Goal: Transaction & Acquisition: Purchase product/service

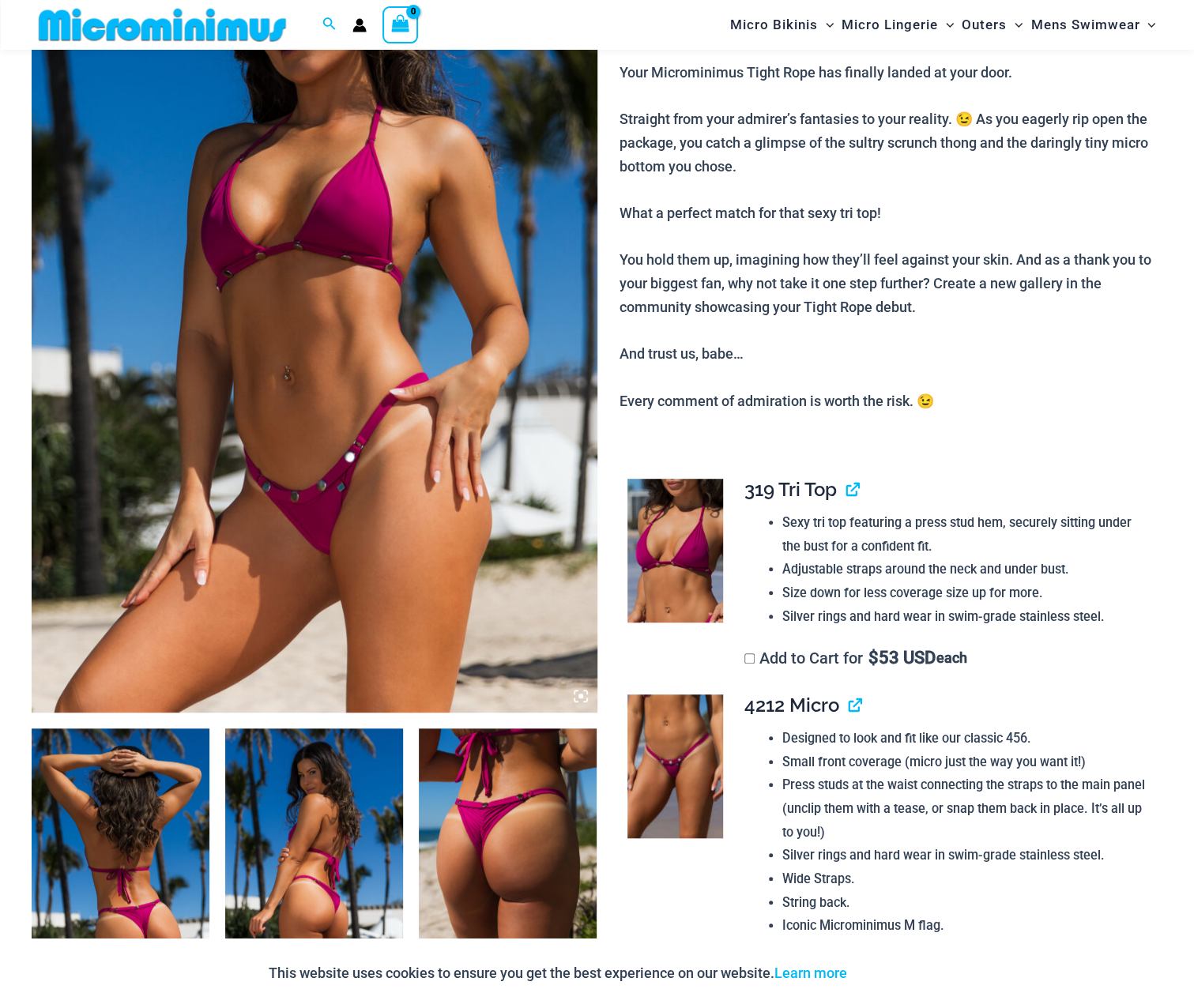
scroll to position [302, 0]
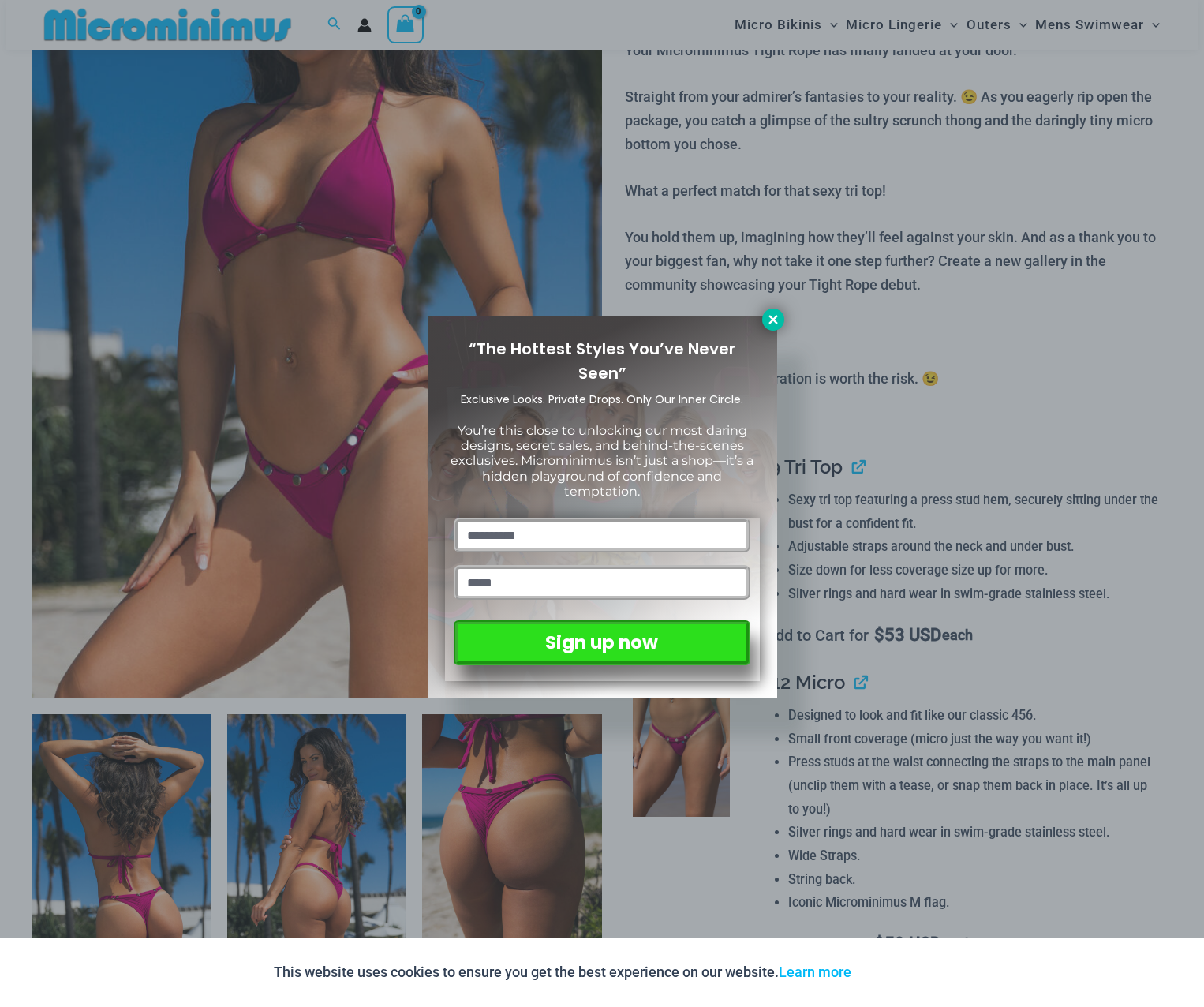
click at [766, 317] on icon at bounding box center [773, 319] width 14 height 14
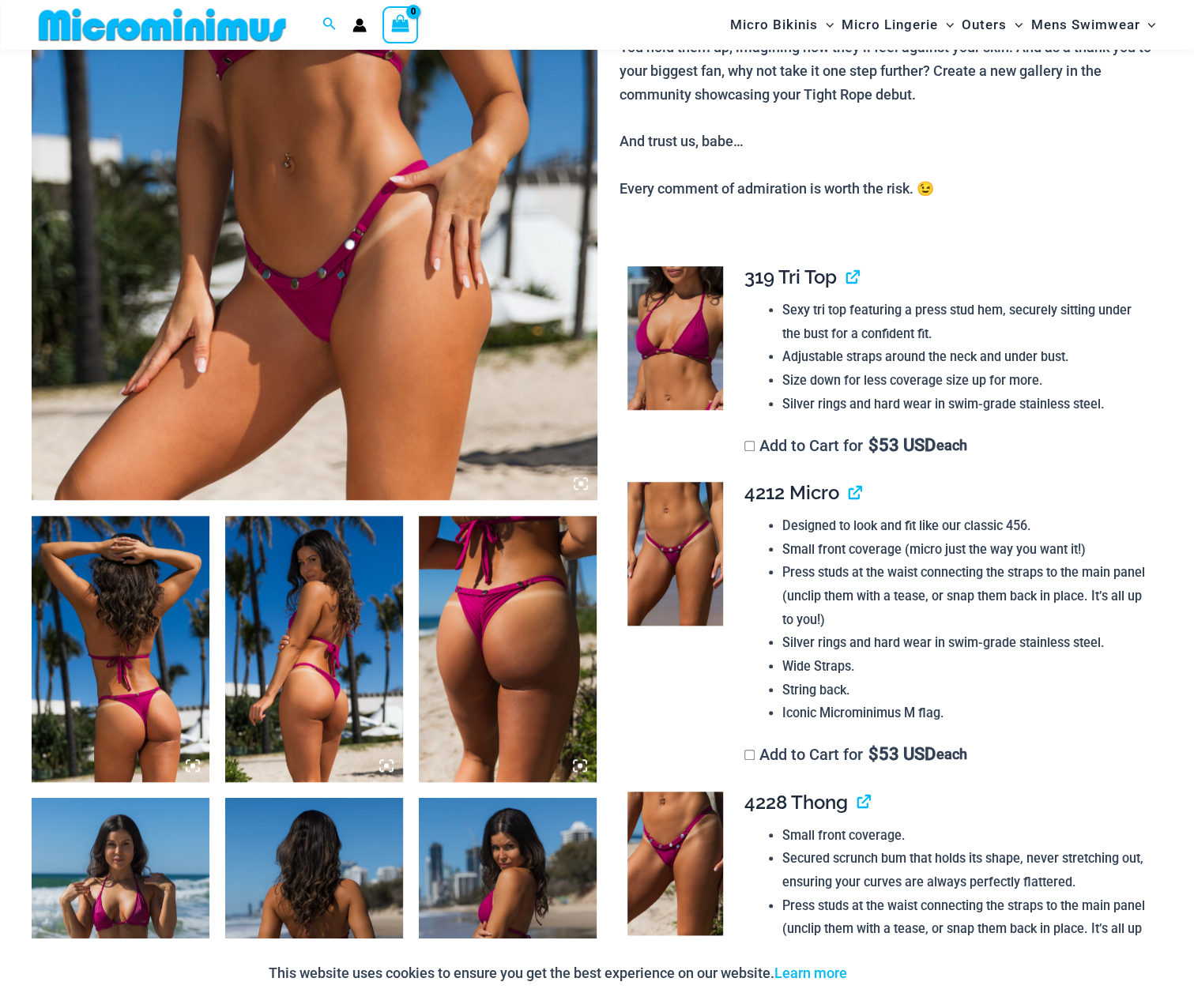
scroll to position [617, 0]
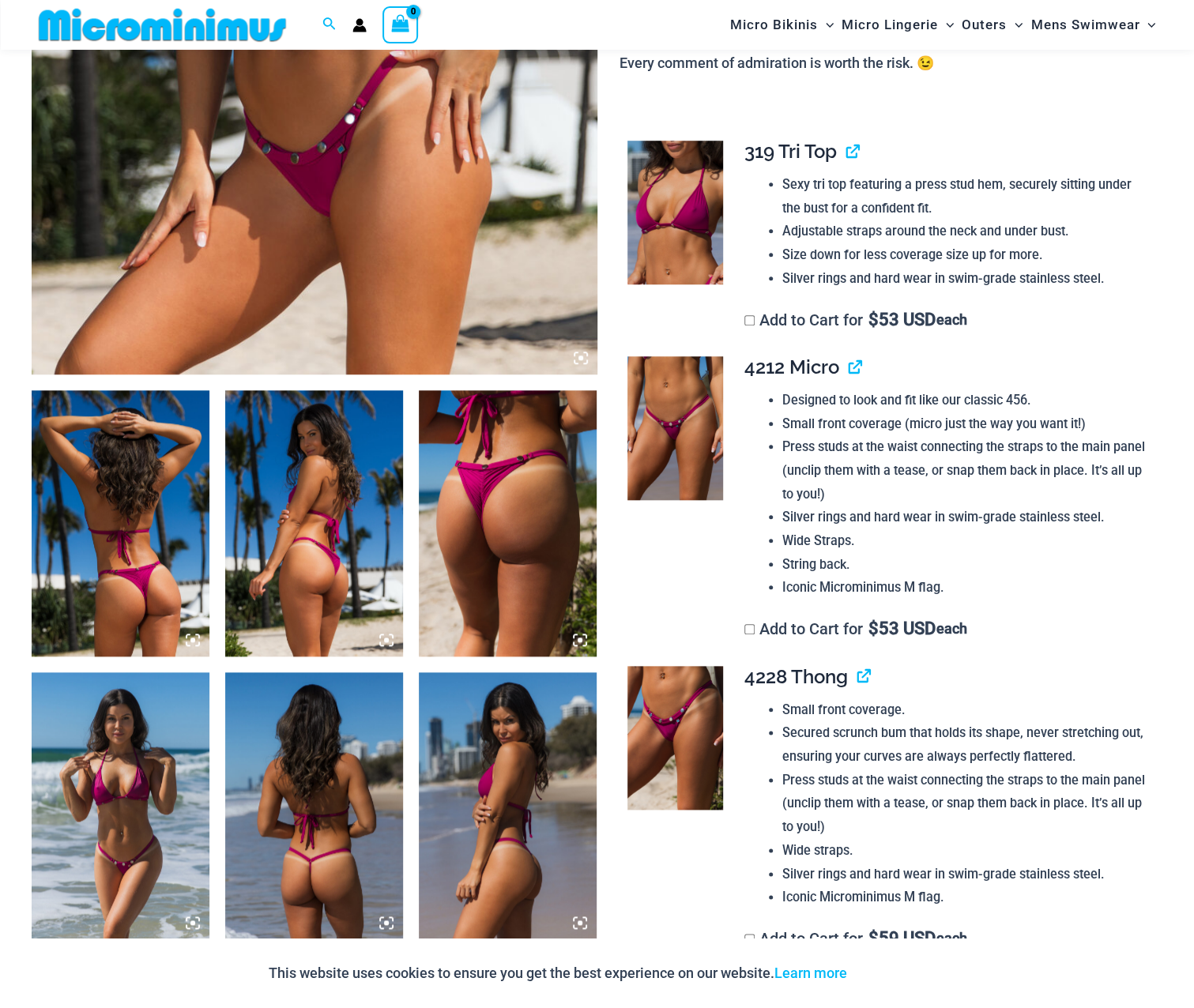
click at [687, 424] on img at bounding box center [675, 428] width 96 height 144
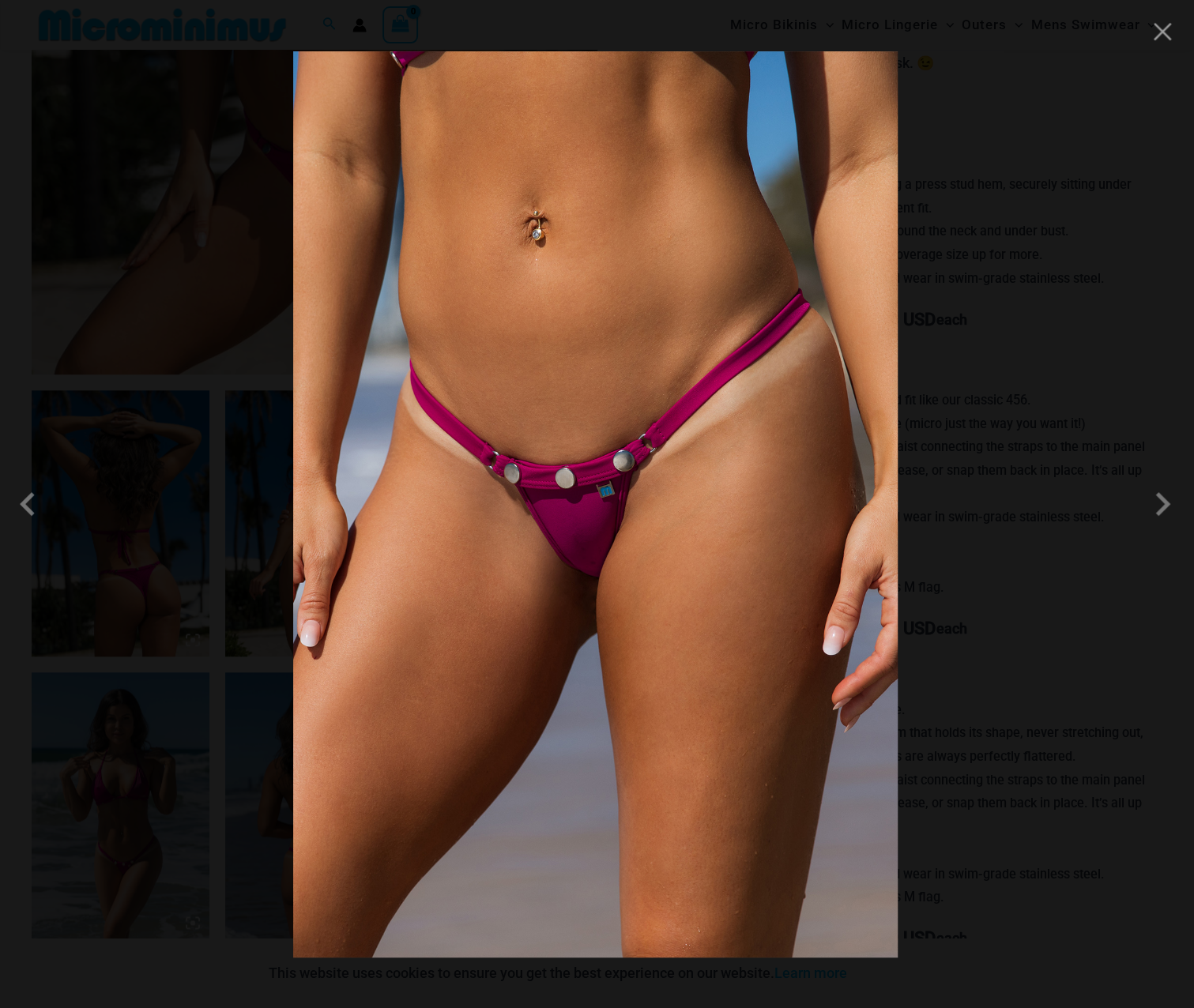
click at [583, 600] on img at bounding box center [595, 504] width 604 height 906
click at [1155, 516] on span at bounding box center [1161, 504] width 47 height 47
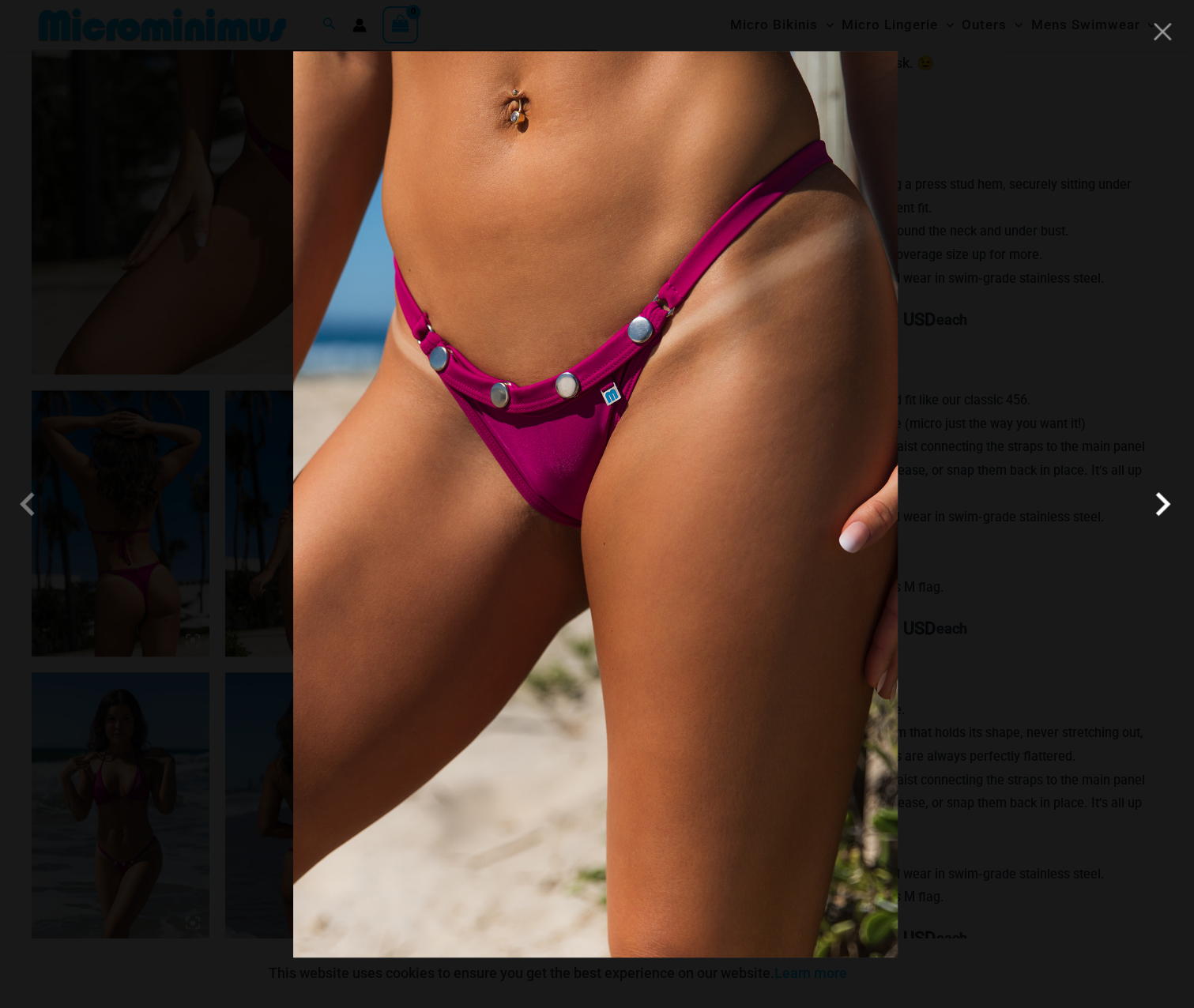
click at [1155, 516] on span at bounding box center [1161, 504] width 47 height 47
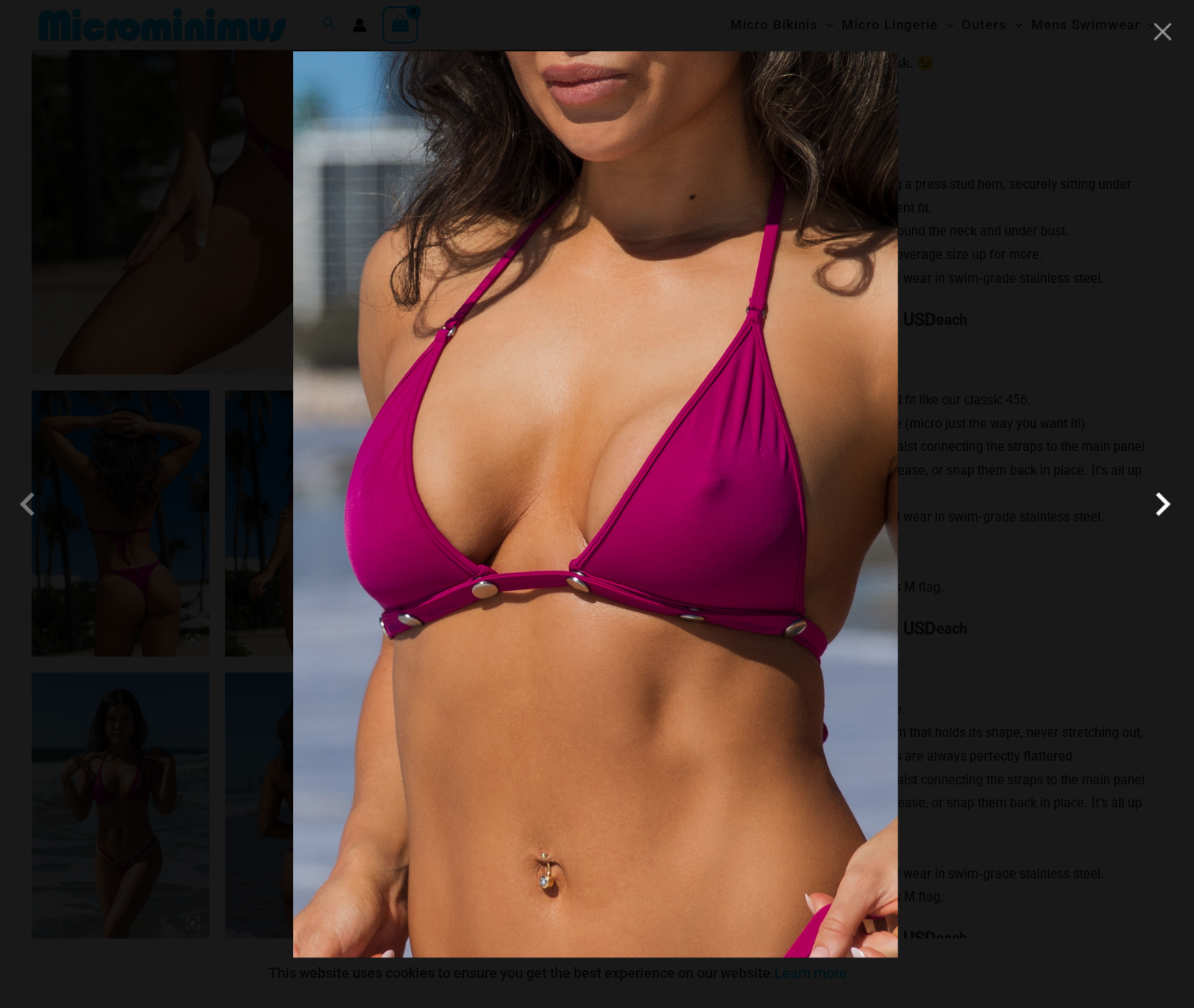
click at [1155, 516] on span at bounding box center [1161, 504] width 47 height 47
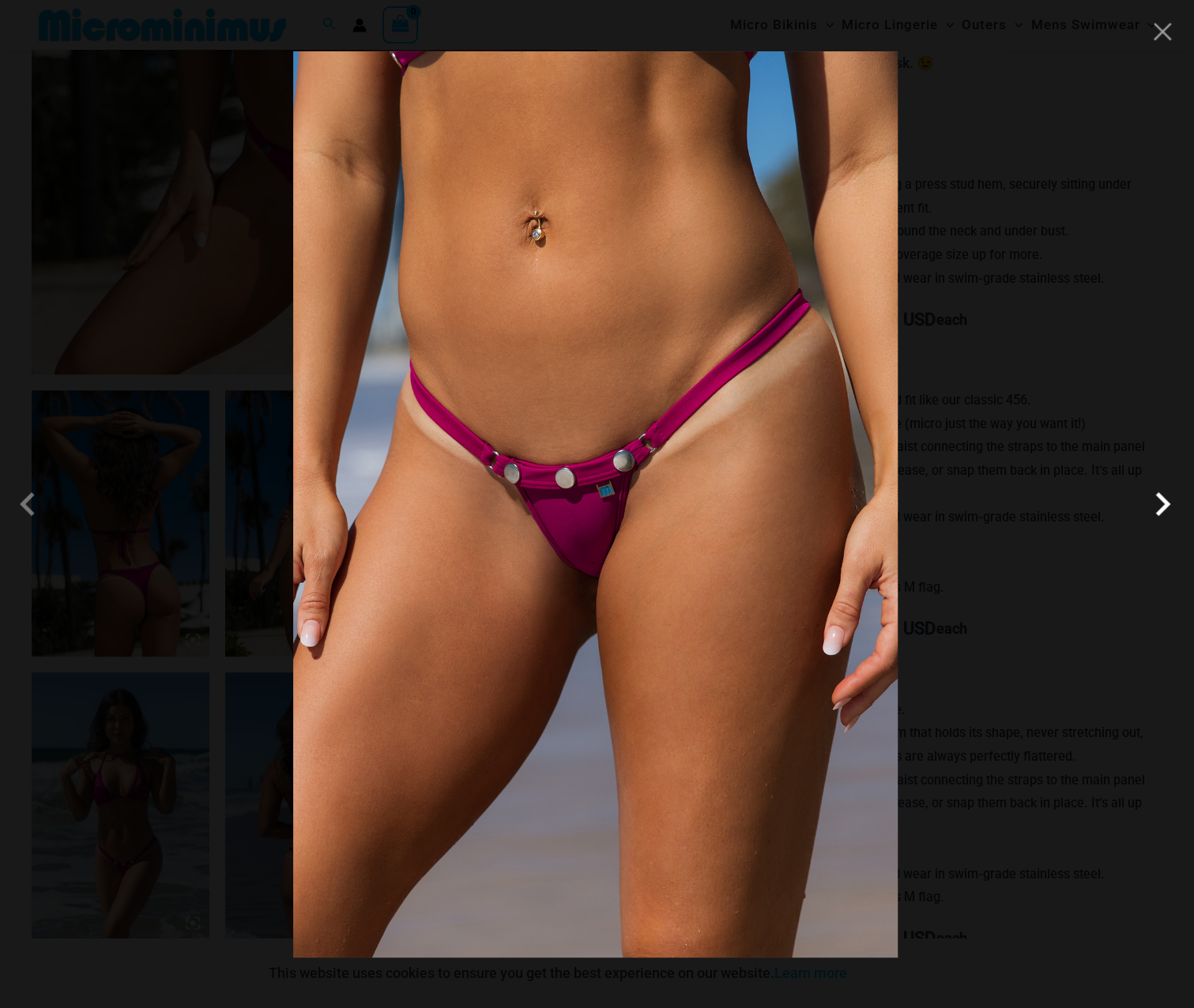
click at [1155, 516] on span at bounding box center [1161, 504] width 47 height 47
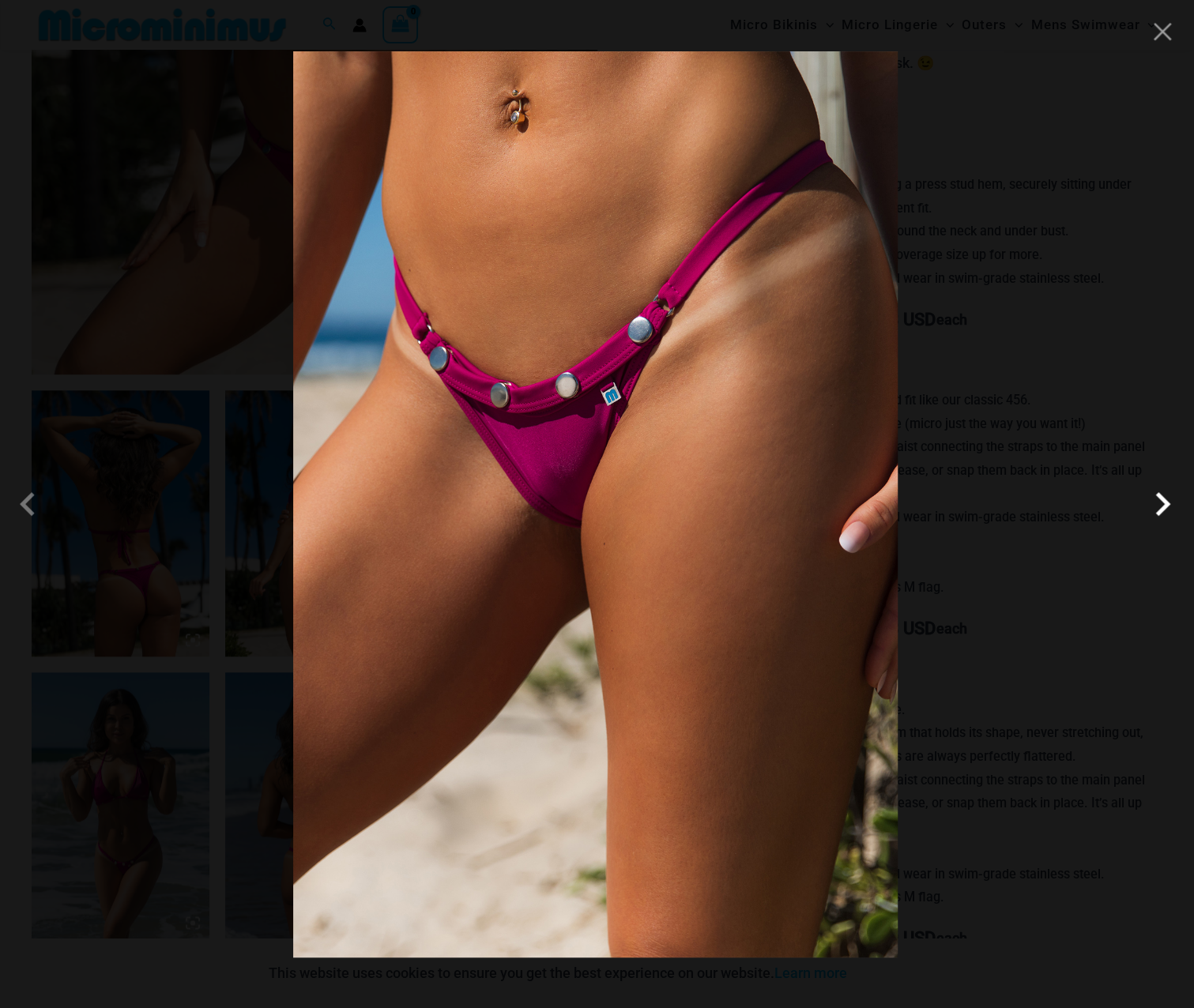
click at [1155, 516] on span at bounding box center [1161, 504] width 47 height 47
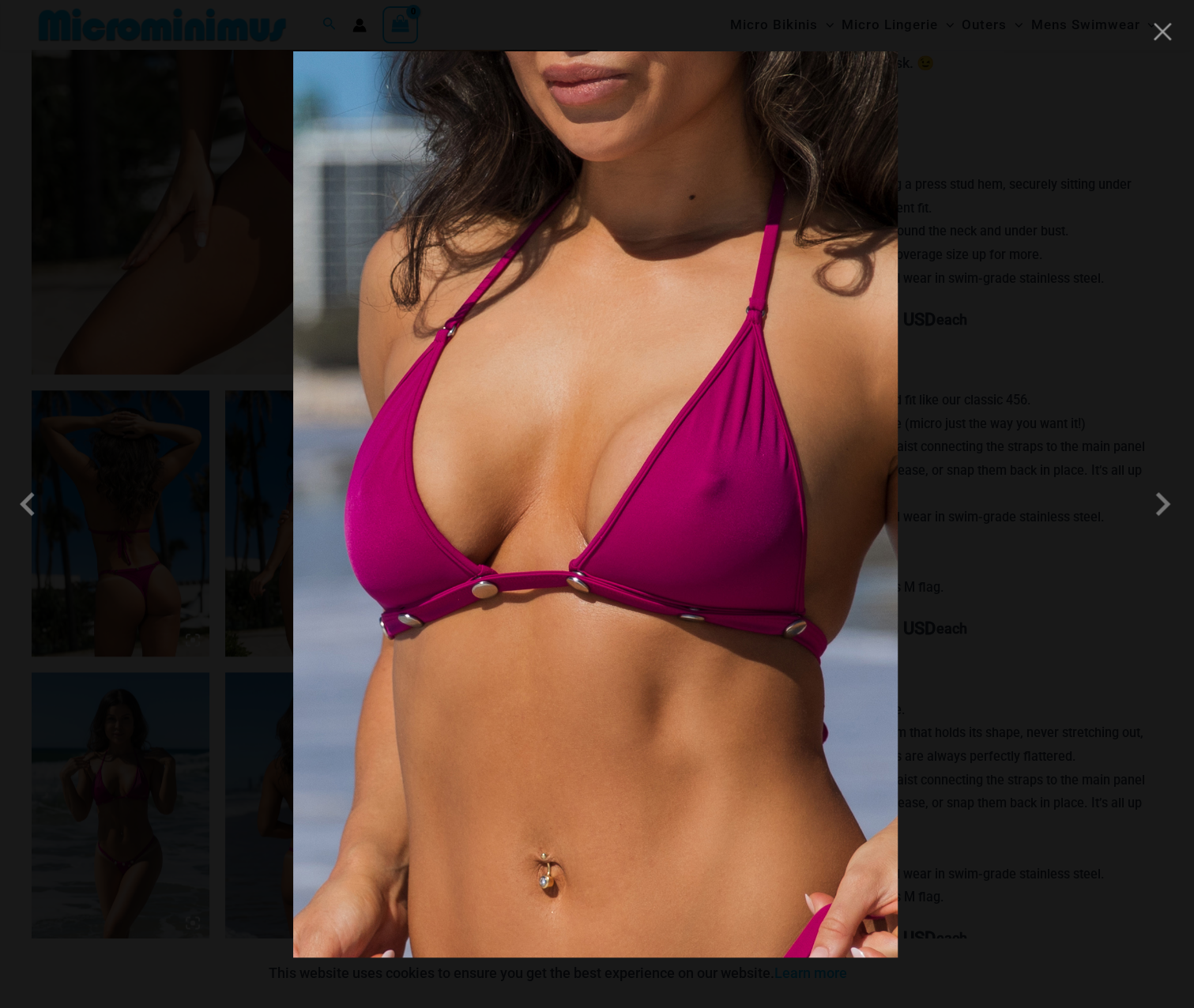
click at [1175, 39] on div at bounding box center [597, 504] width 1194 height 1008
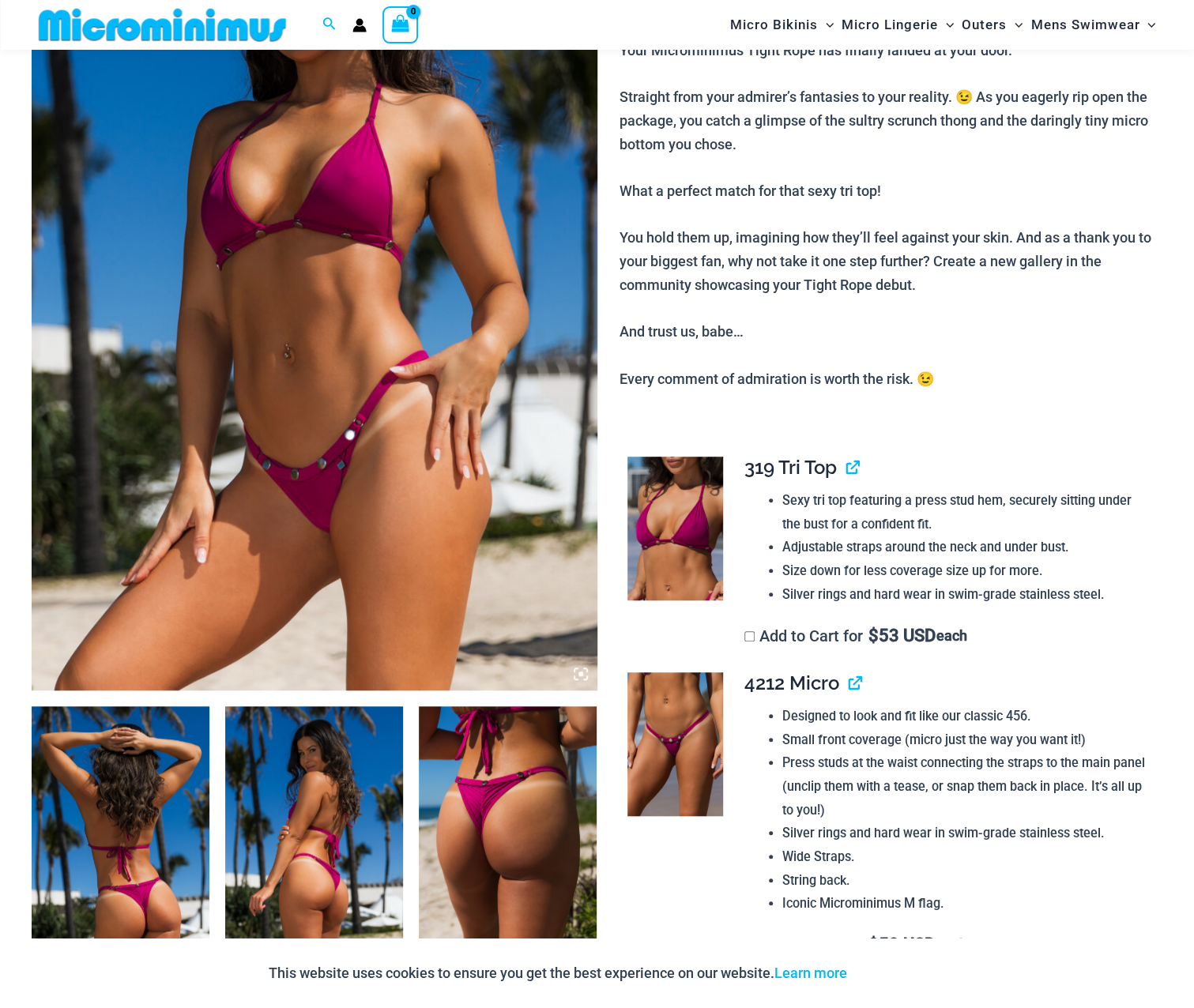
scroll to position [0, 0]
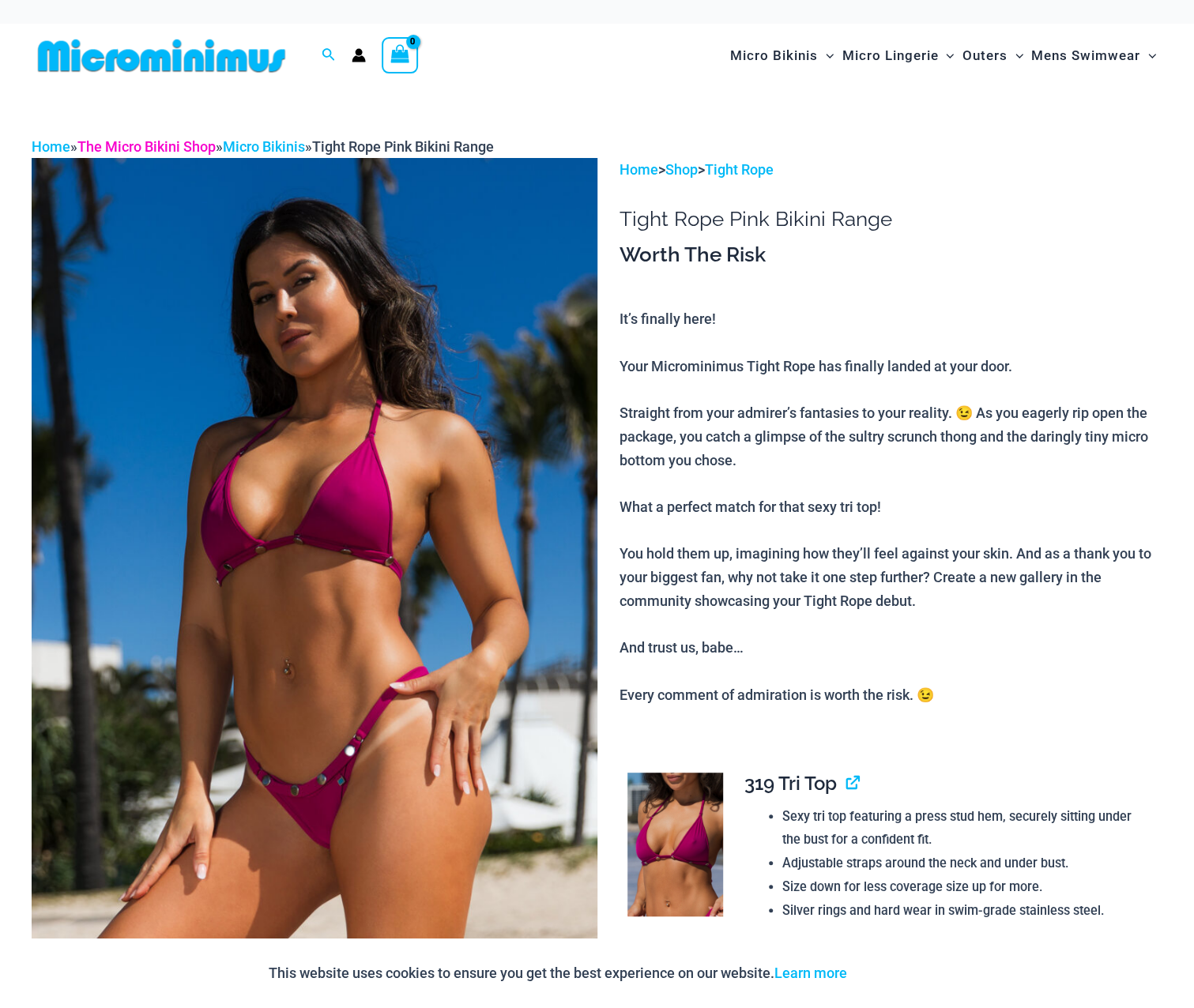
click at [170, 148] on link "The Micro Bikini Shop" at bounding box center [146, 147] width 139 height 17
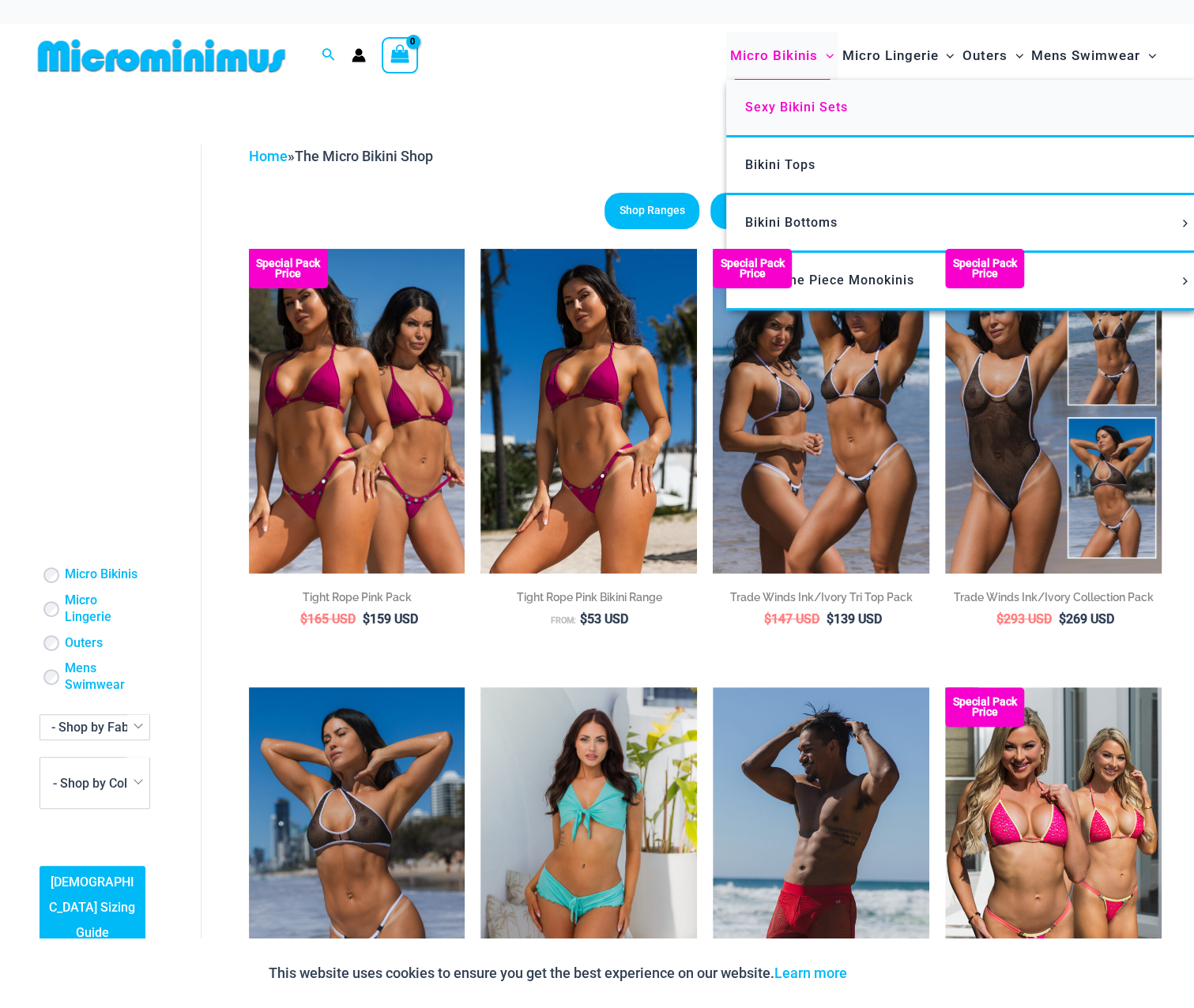
click at [806, 103] on span "Sexy Bikini Sets" at bounding box center [796, 107] width 102 height 15
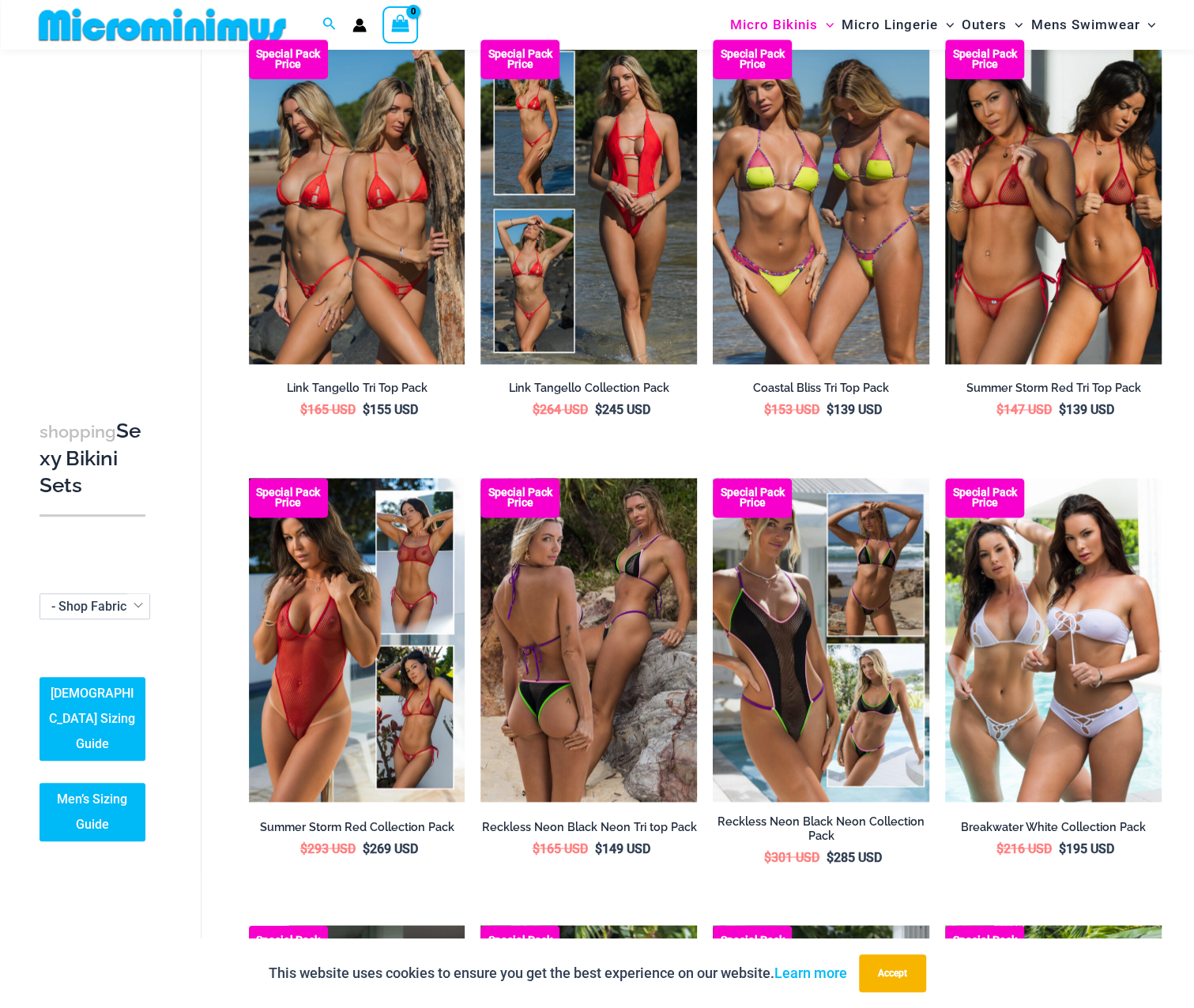
scroll to position [1095, 0]
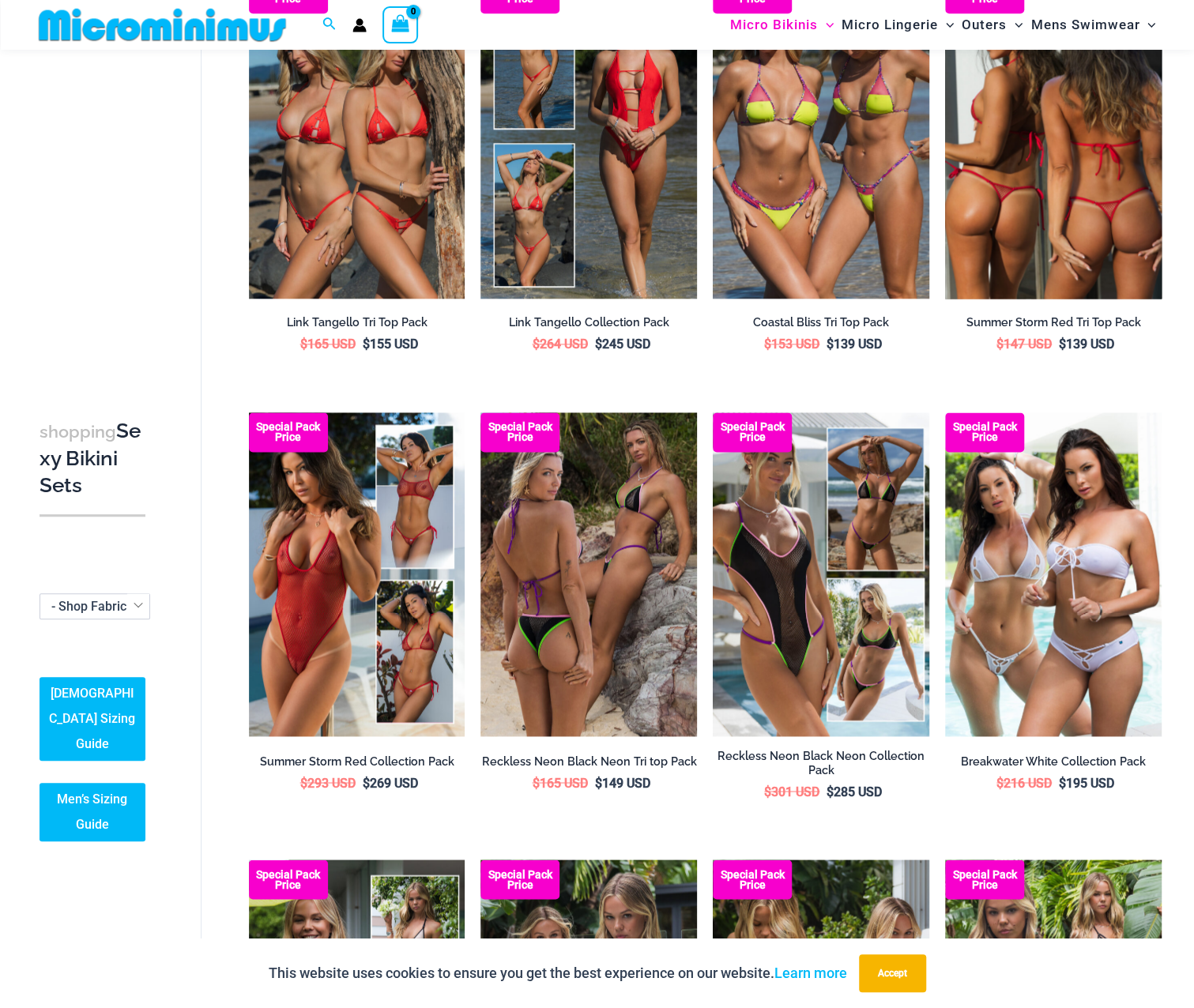
click at [1089, 217] on img at bounding box center [1053, 136] width 217 height 325
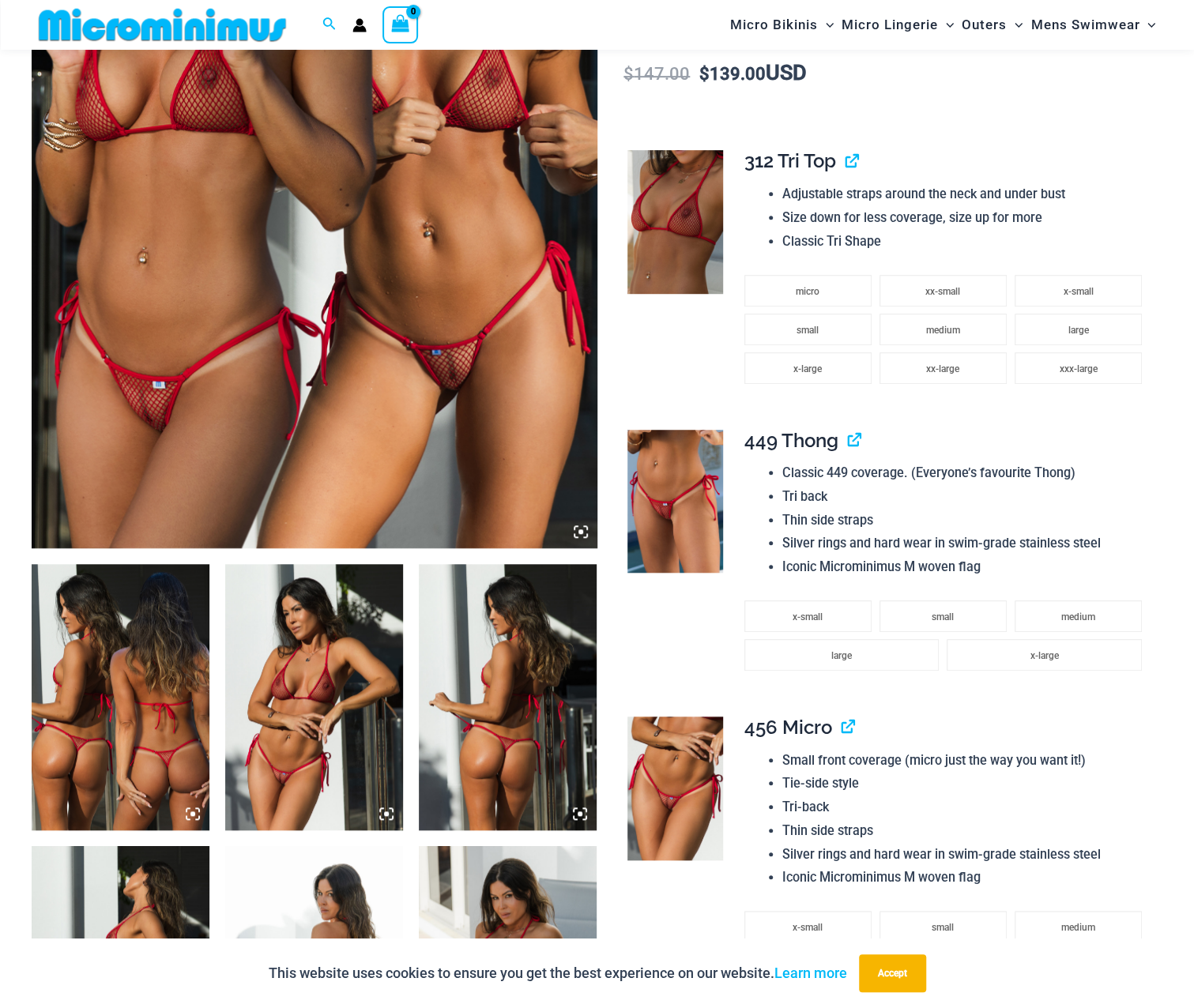
scroll to position [459, 0]
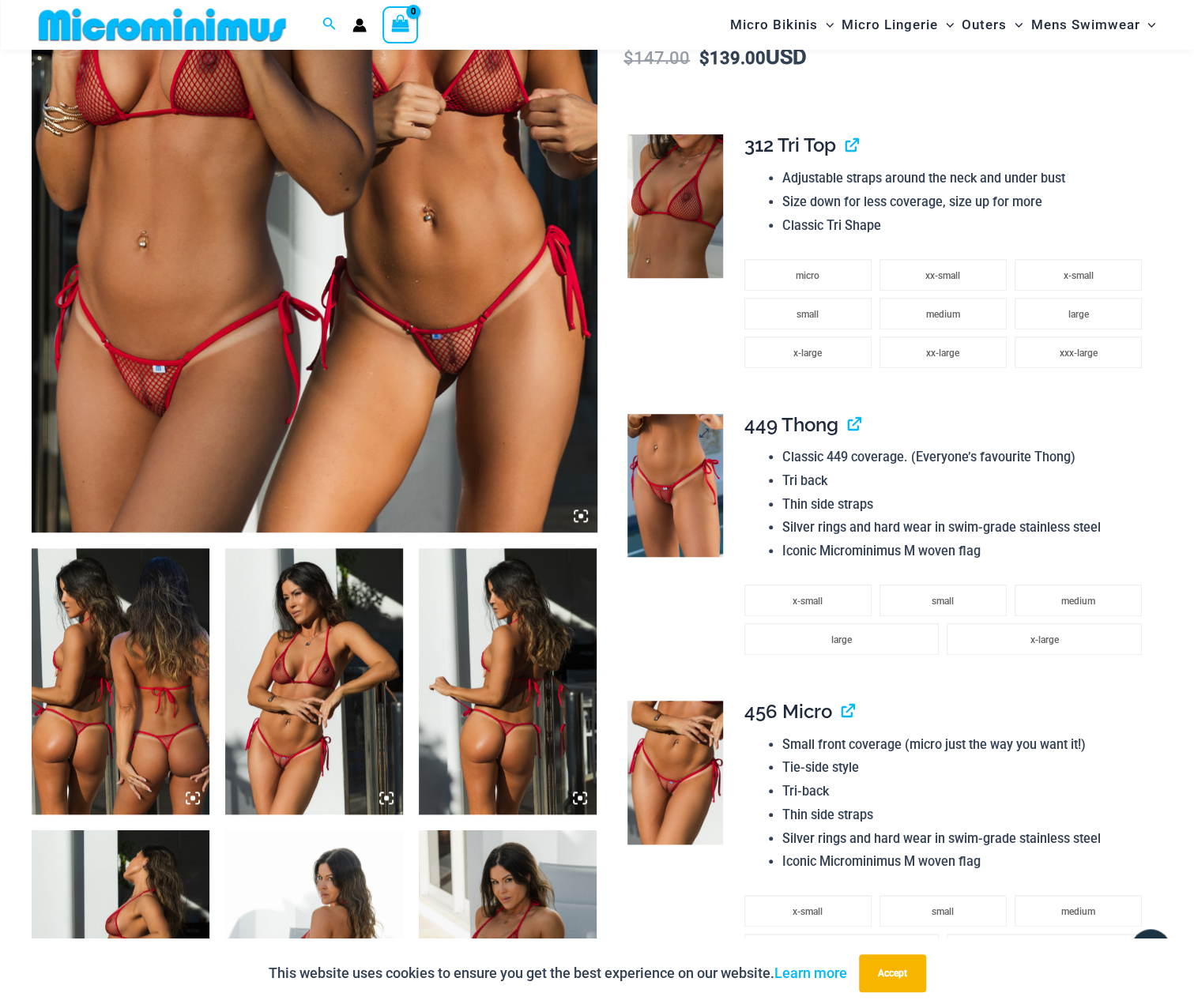
click at [660, 521] on img at bounding box center [675, 485] width 96 height 144
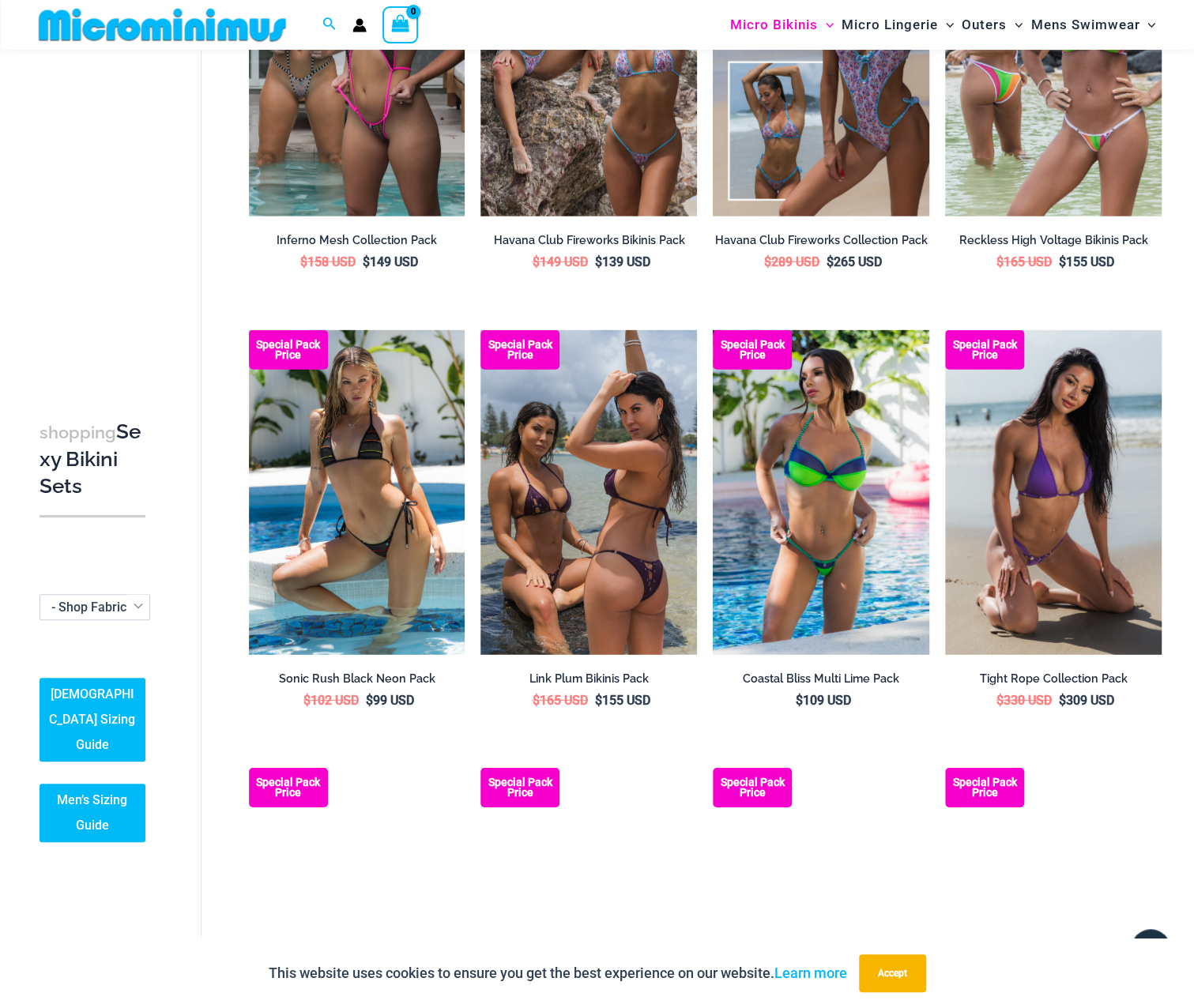
scroll to position [2503, 0]
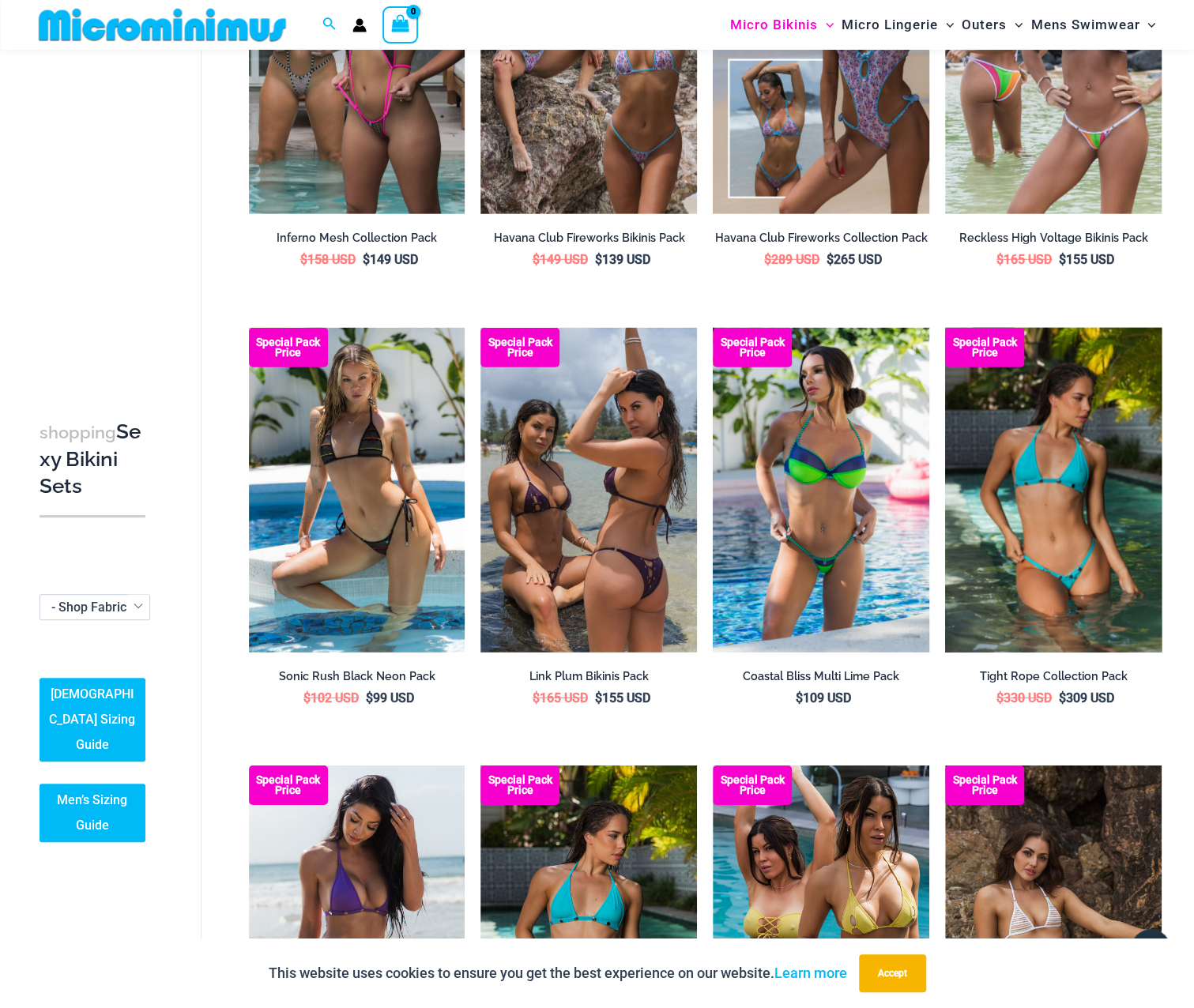
click at [1062, 505] on img at bounding box center [1053, 490] width 217 height 325
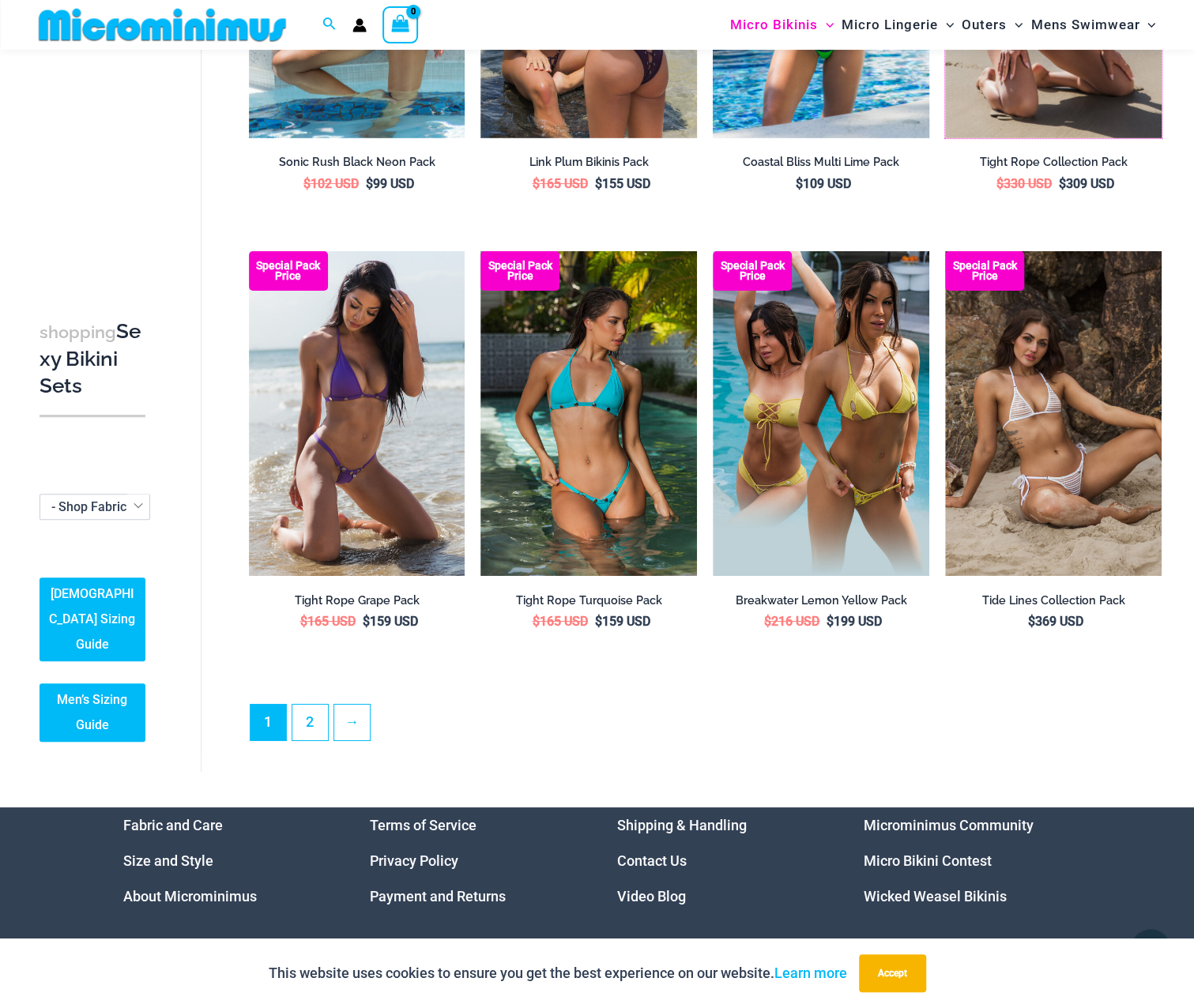
scroll to position [3002, 0]
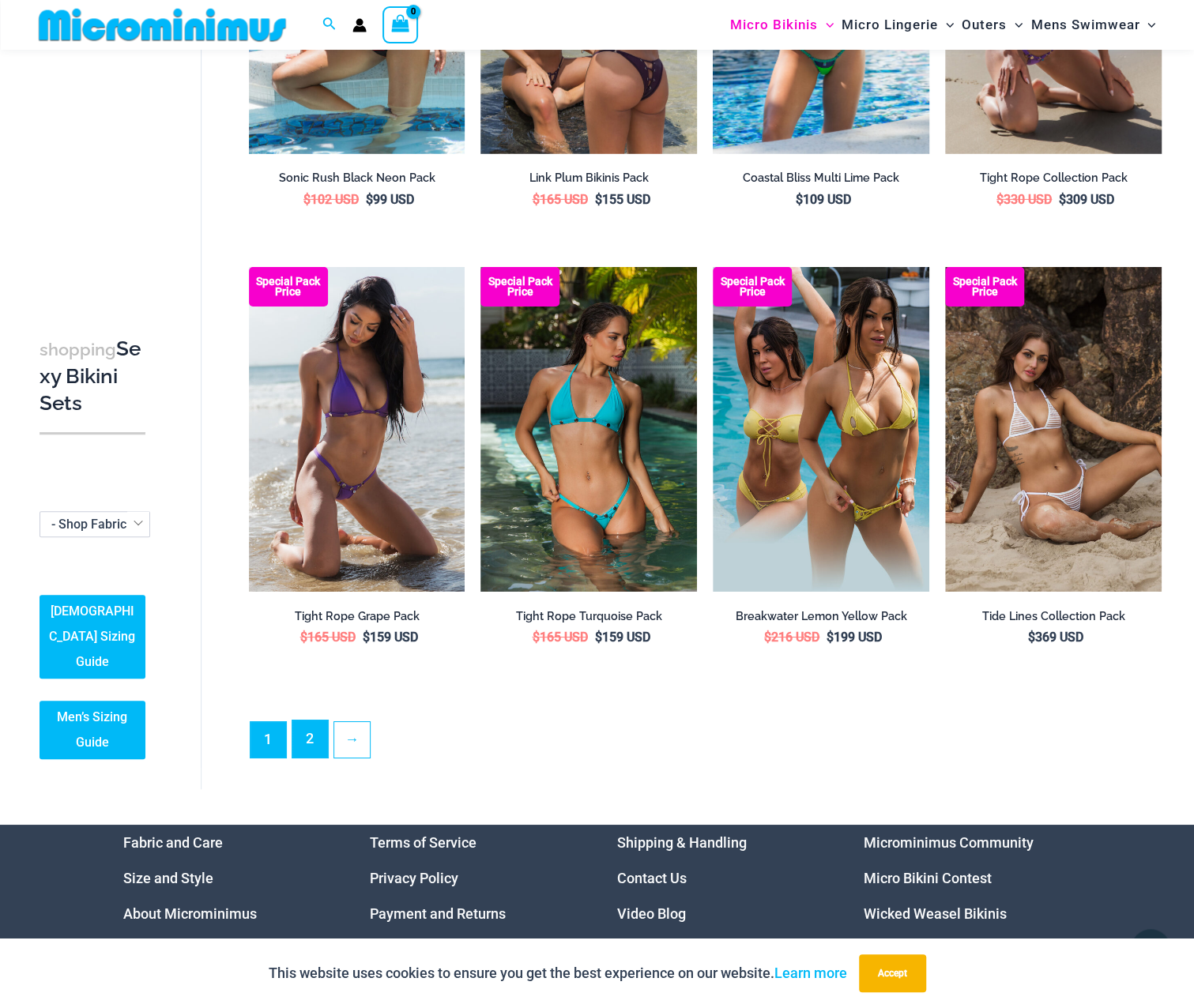
click at [302, 724] on link "2" at bounding box center [310, 739] width 35 height 37
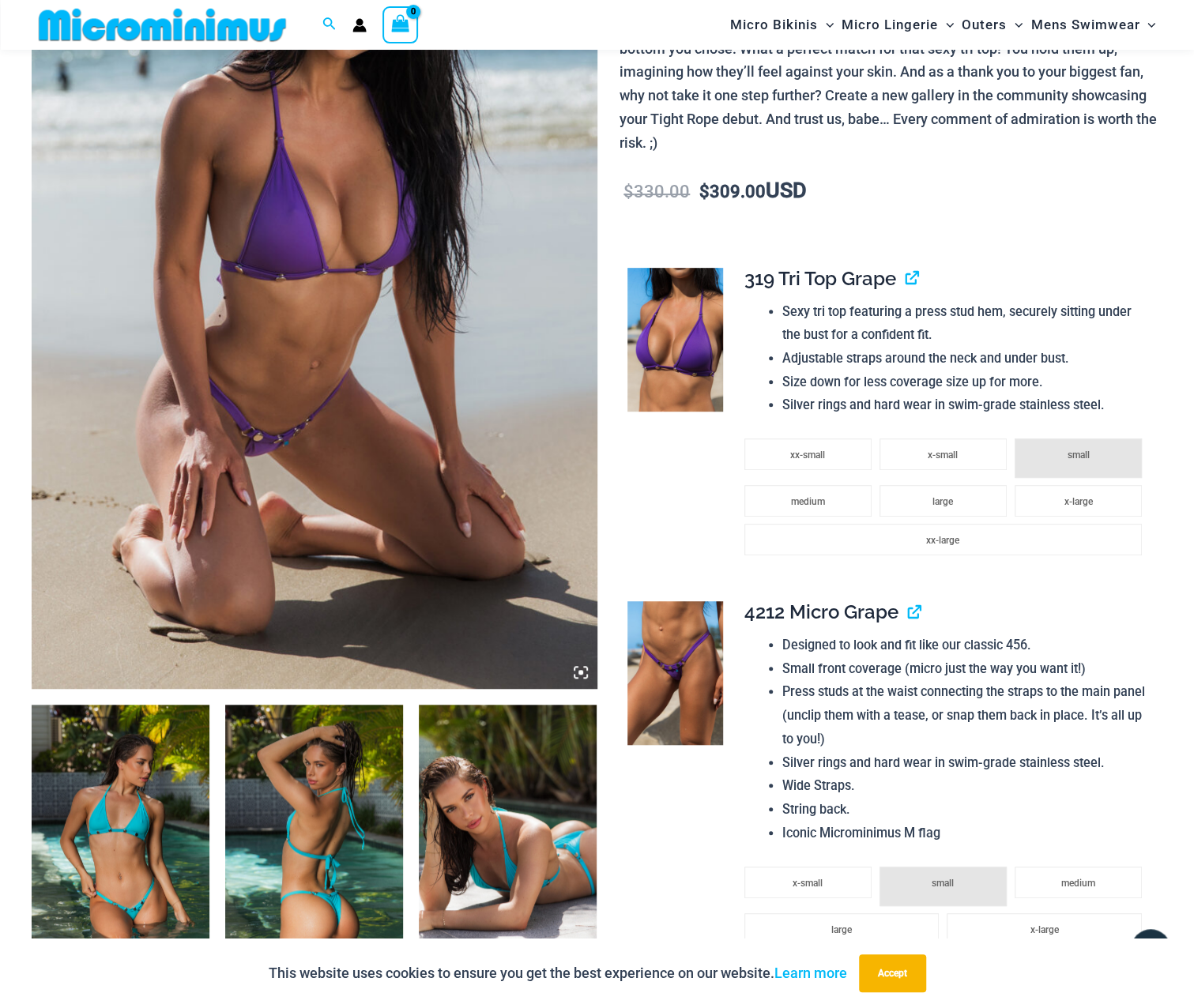
scroll to position [302, 0]
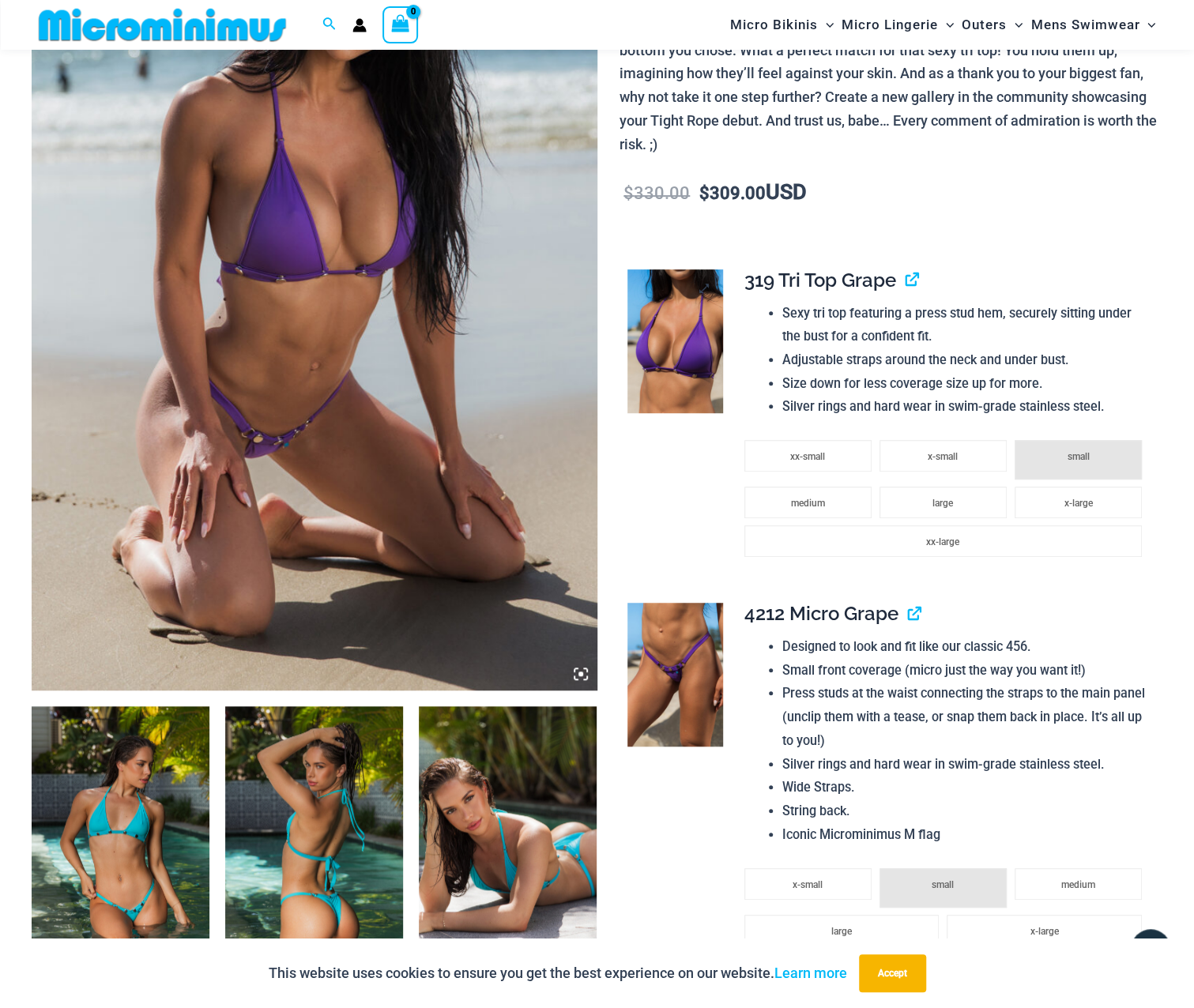
click at [697, 340] on img at bounding box center [675, 341] width 96 height 144
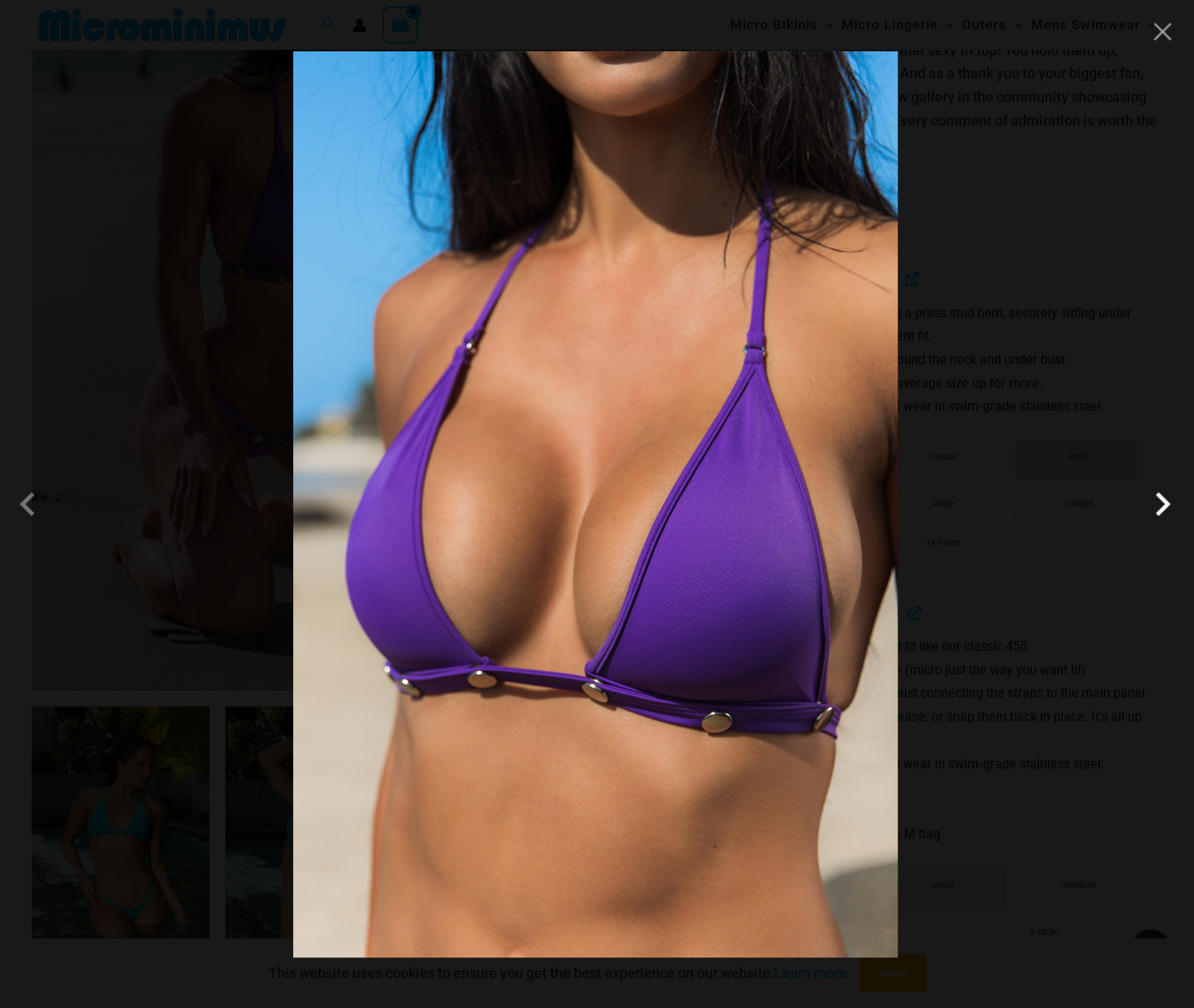
click at [1163, 515] on span at bounding box center [1161, 504] width 47 height 47
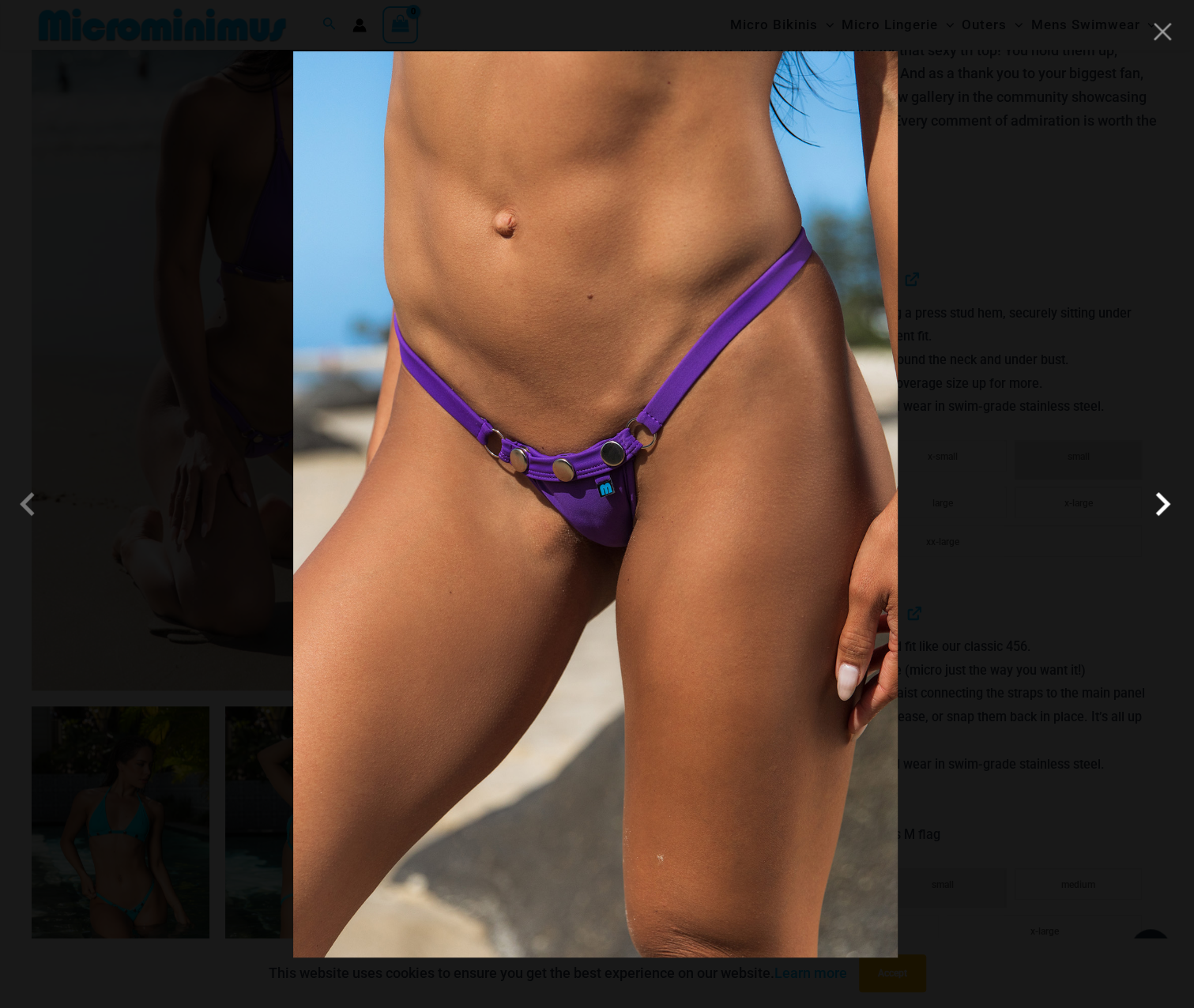
click at [1163, 514] on span at bounding box center [1161, 504] width 47 height 47
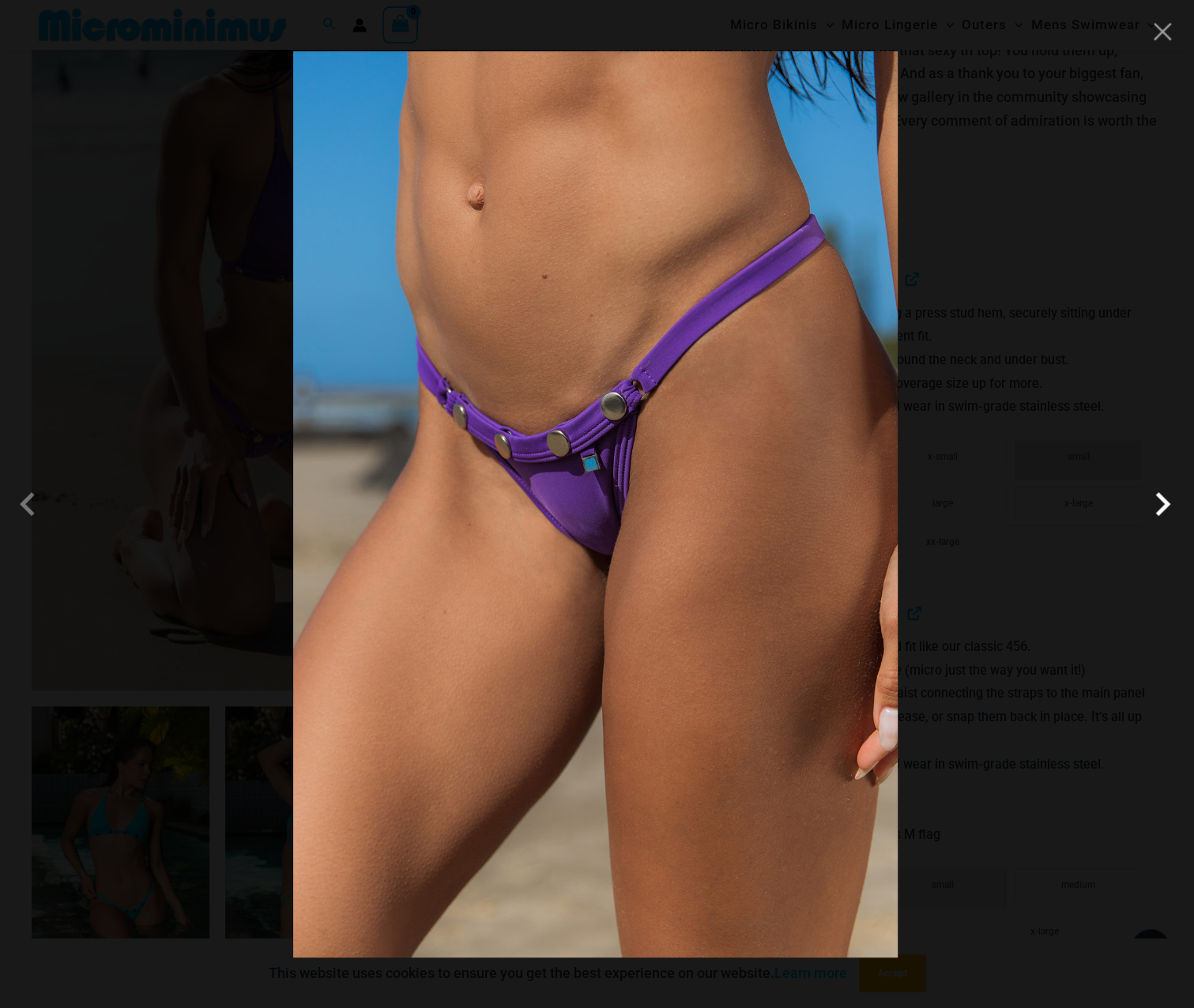
click at [1163, 514] on span at bounding box center [1161, 504] width 47 height 47
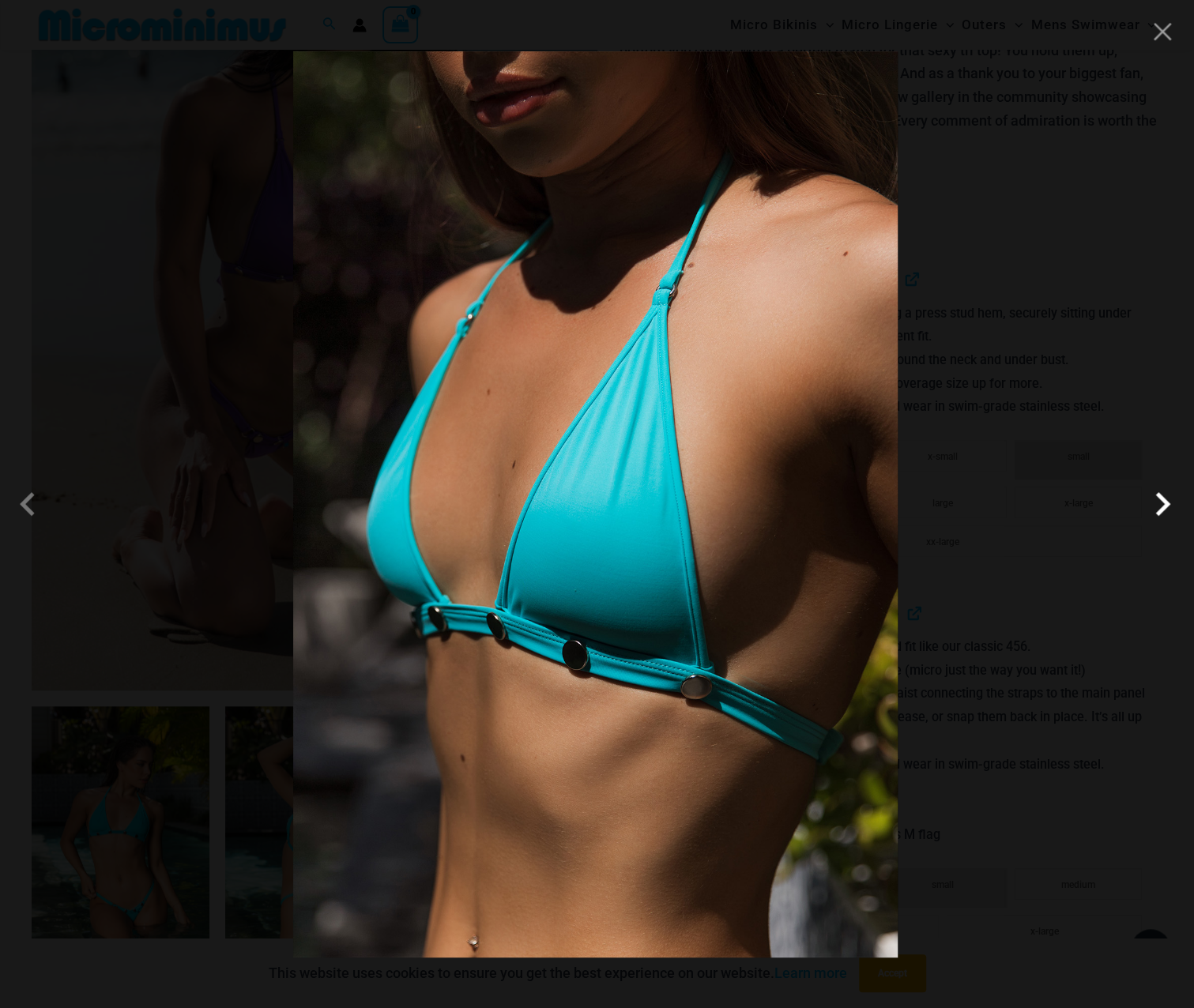
click at [1163, 514] on span at bounding box center [1161, 504] width 47 height 47
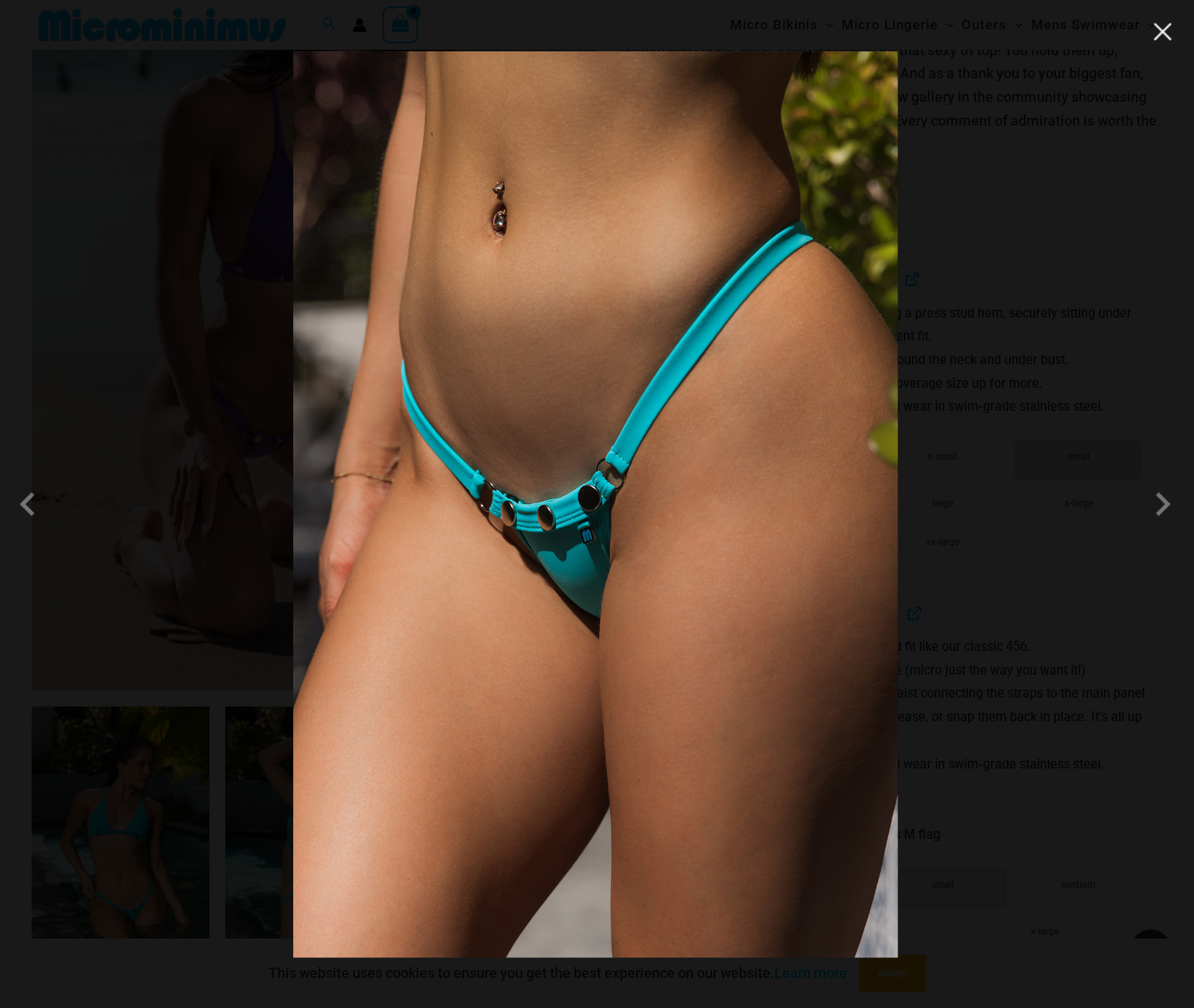
click at [1161, 41] on button "Close" at bounding box center [1161, 31] width 23 height 23
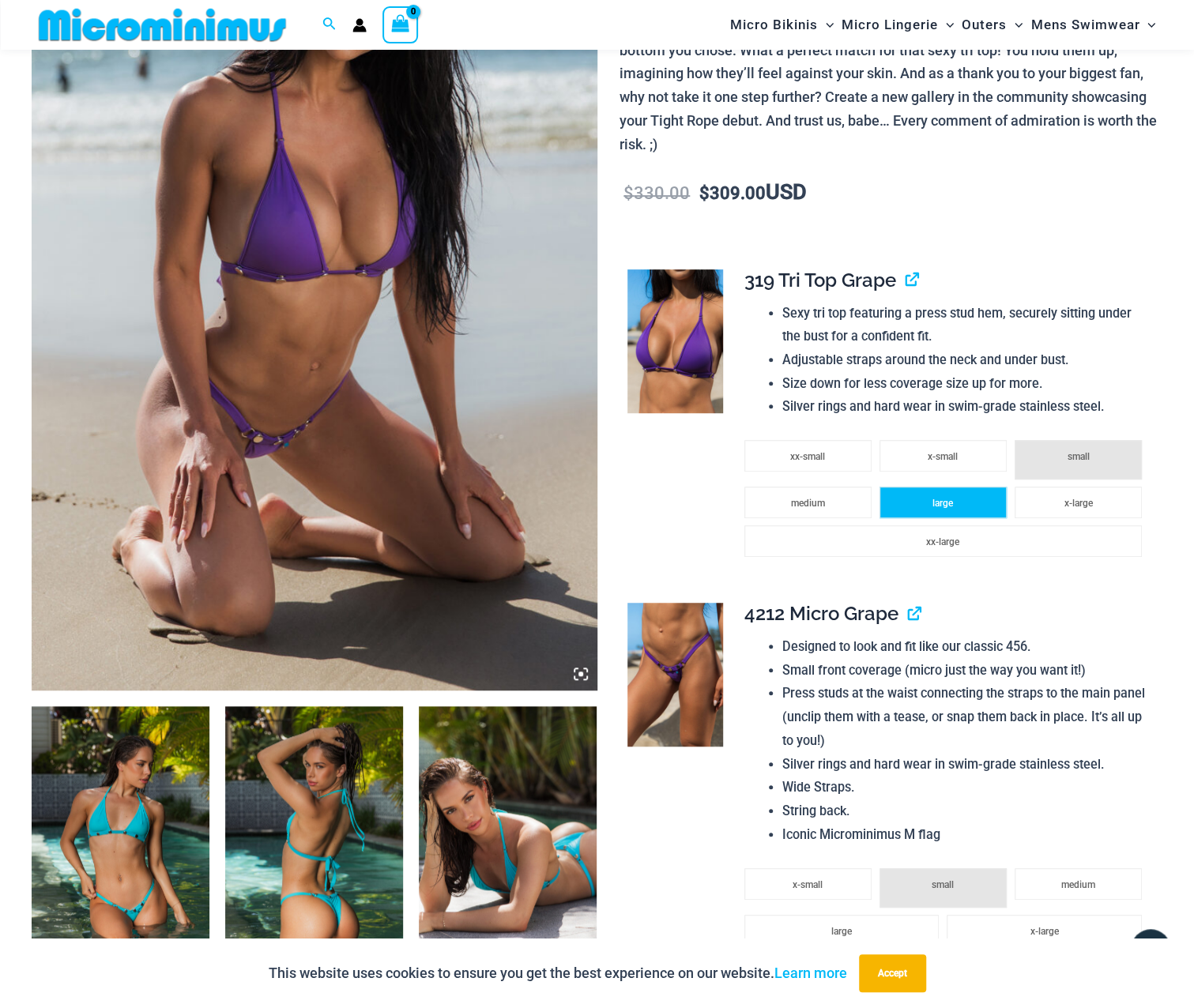
click at [953, 501] on li "large" at bounding box center [943, 502] width 127 height 32
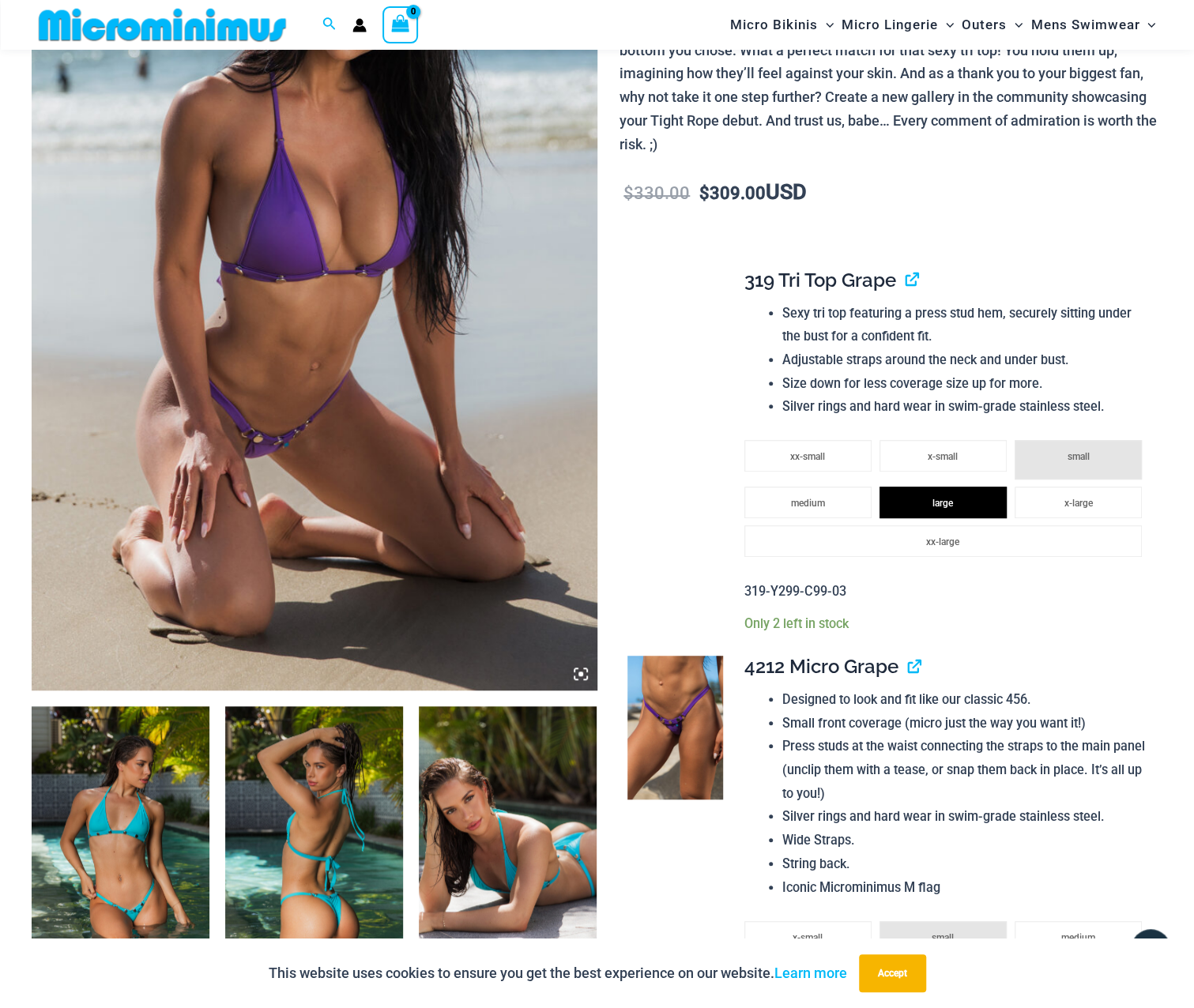
scroll to position [459, 0]
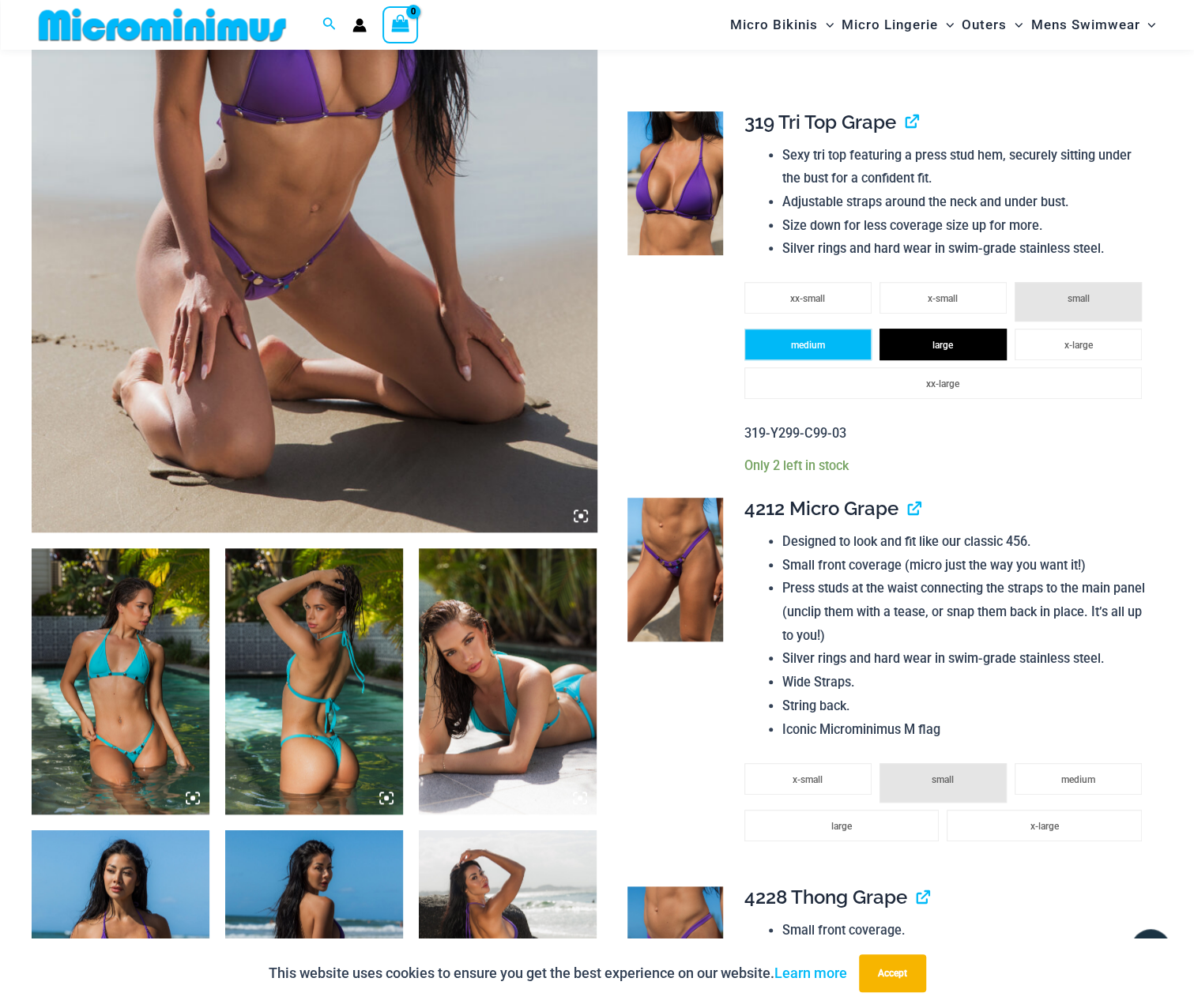
click at [804, 344] on span "medium" at bounding box center [807, 345] width 34 height 11
click at [935, 342] on span "large" at bounding box center [942, 345] width 20 height 11
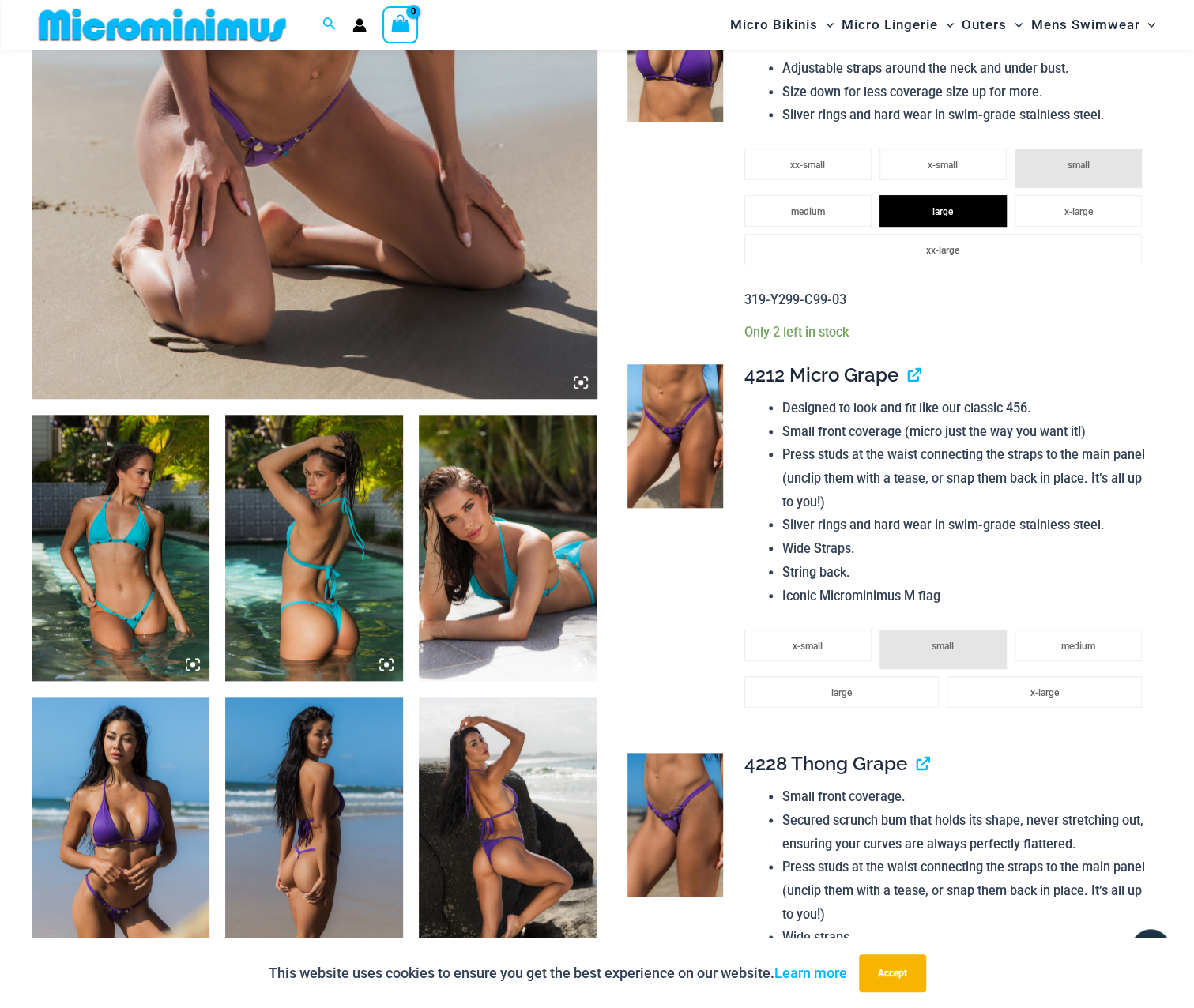
scroll to position [617, 0]
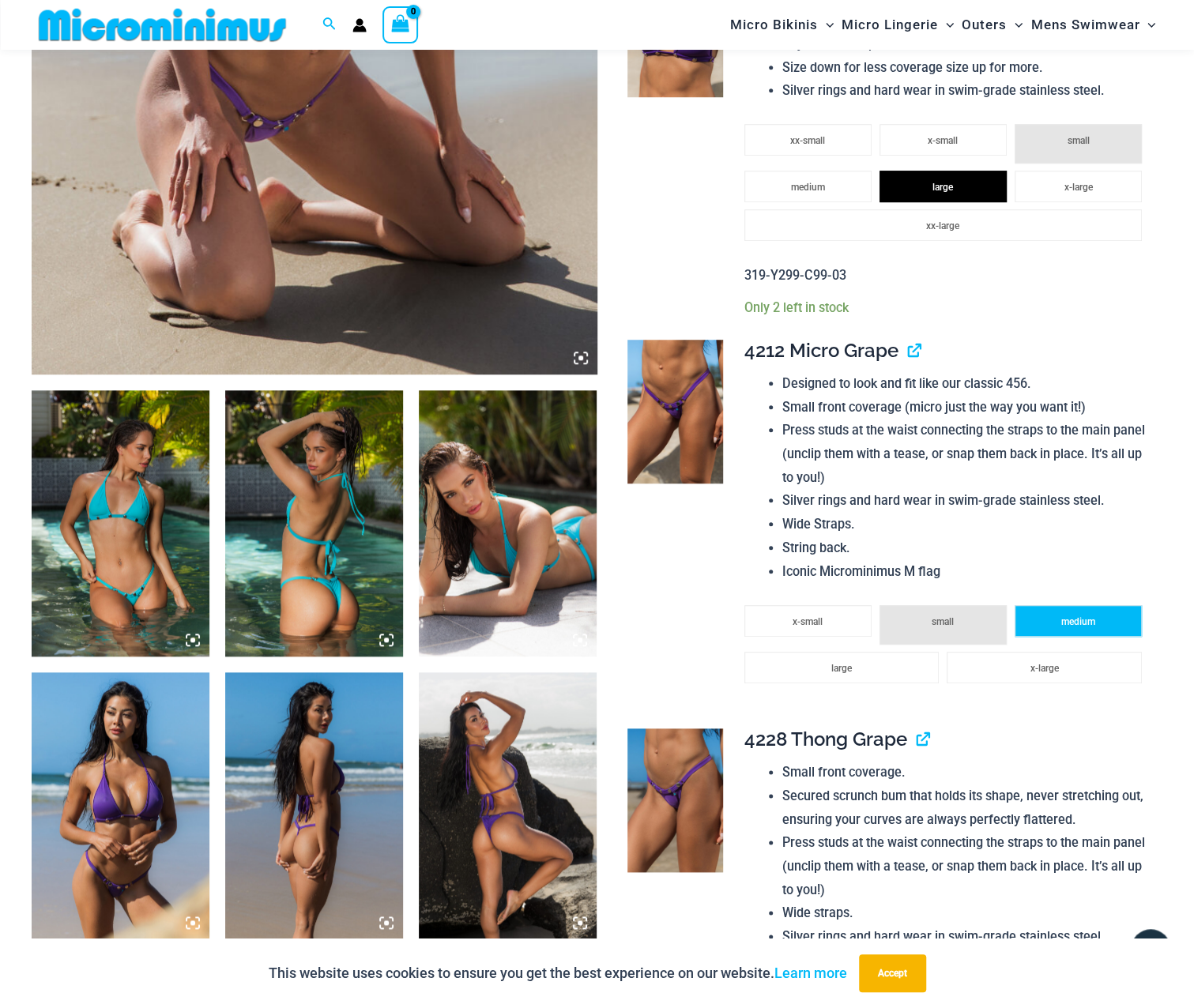
click at [1073, 618] on span "medium" at bounding box center [1078, 622] width 34 height 11
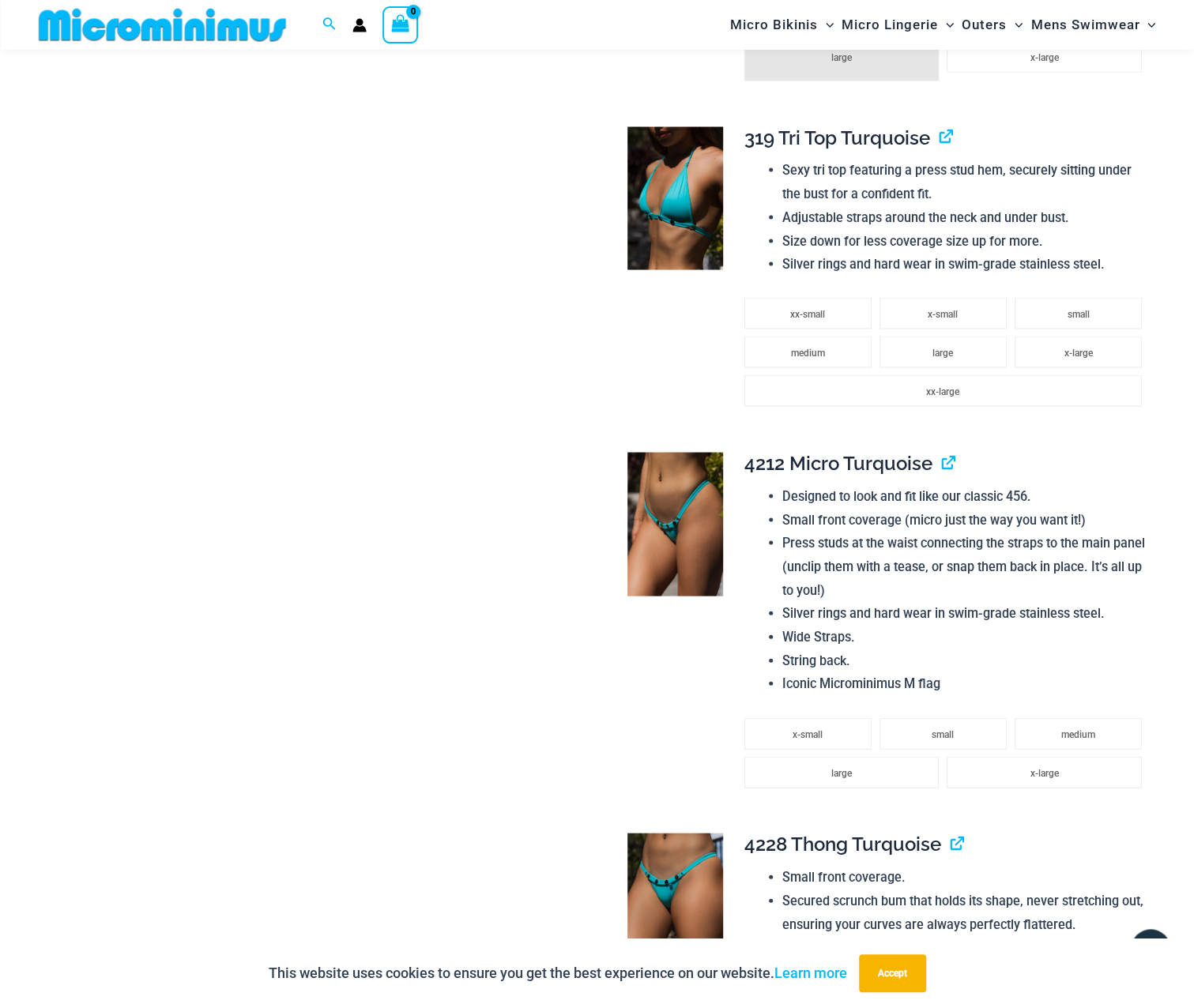
scroll to position [1566, 0]
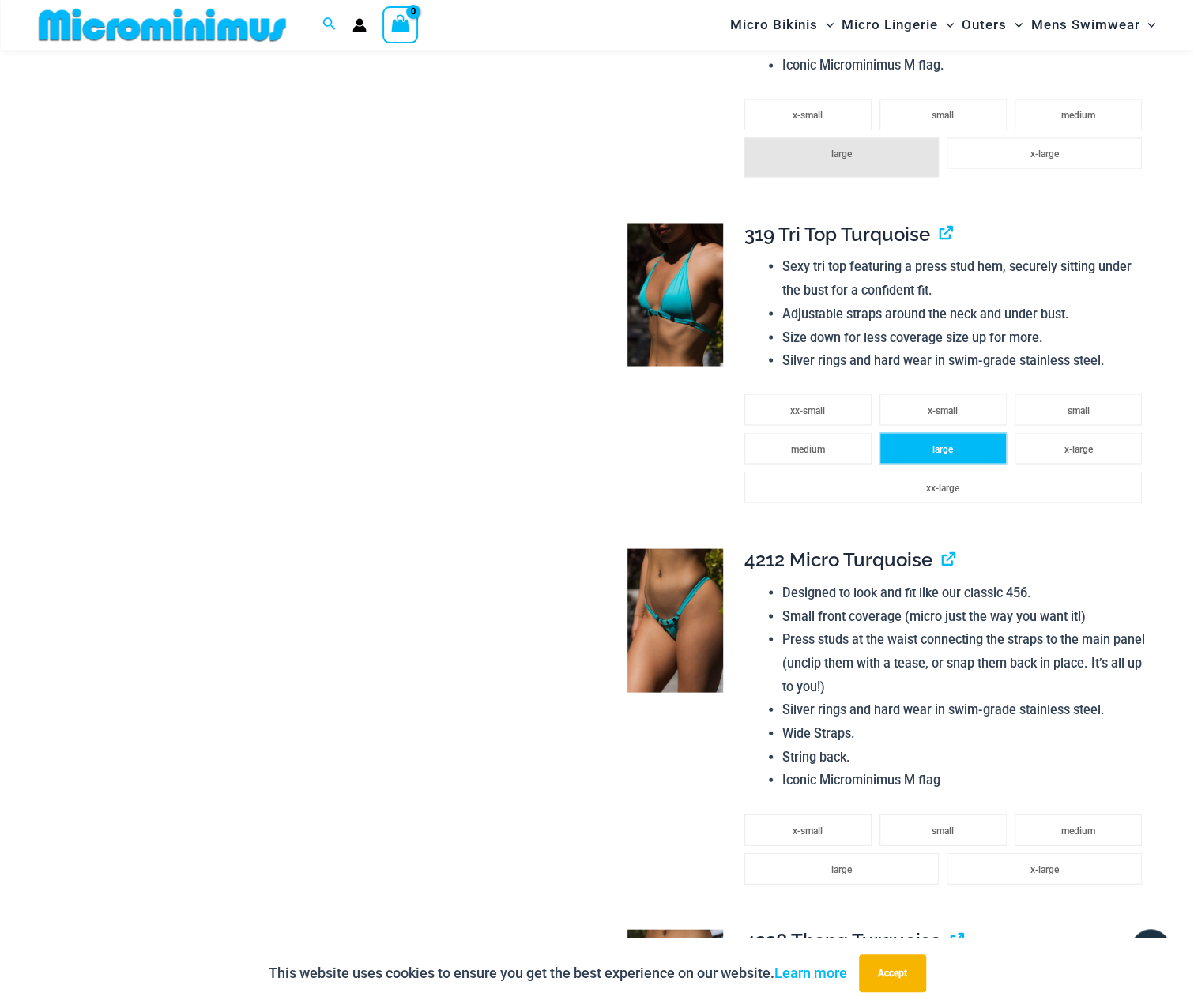
click at [953, 454] on li "large" at bounding box center [943, 448] width 127 height 32
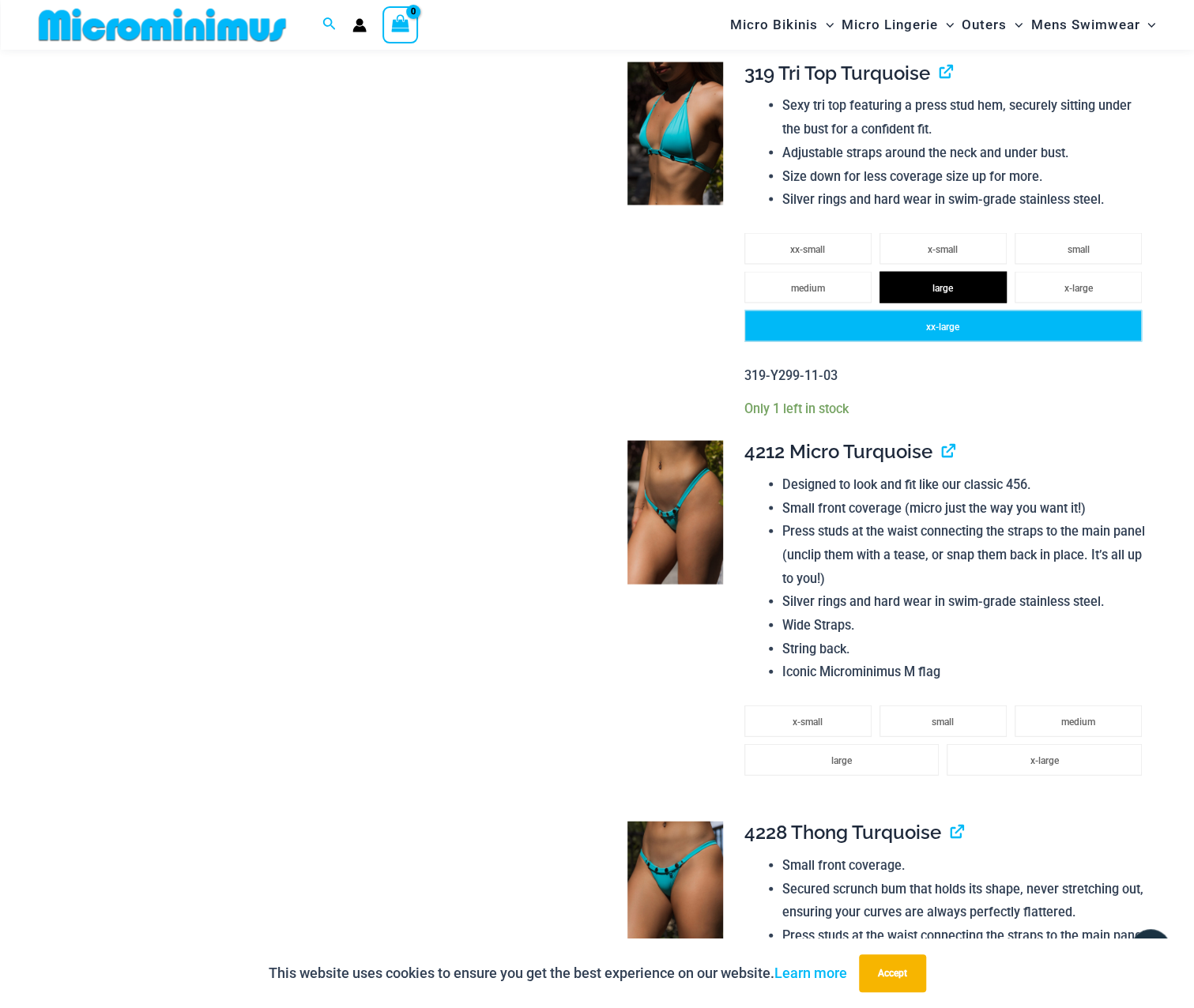
scroll to position [1882, 0]
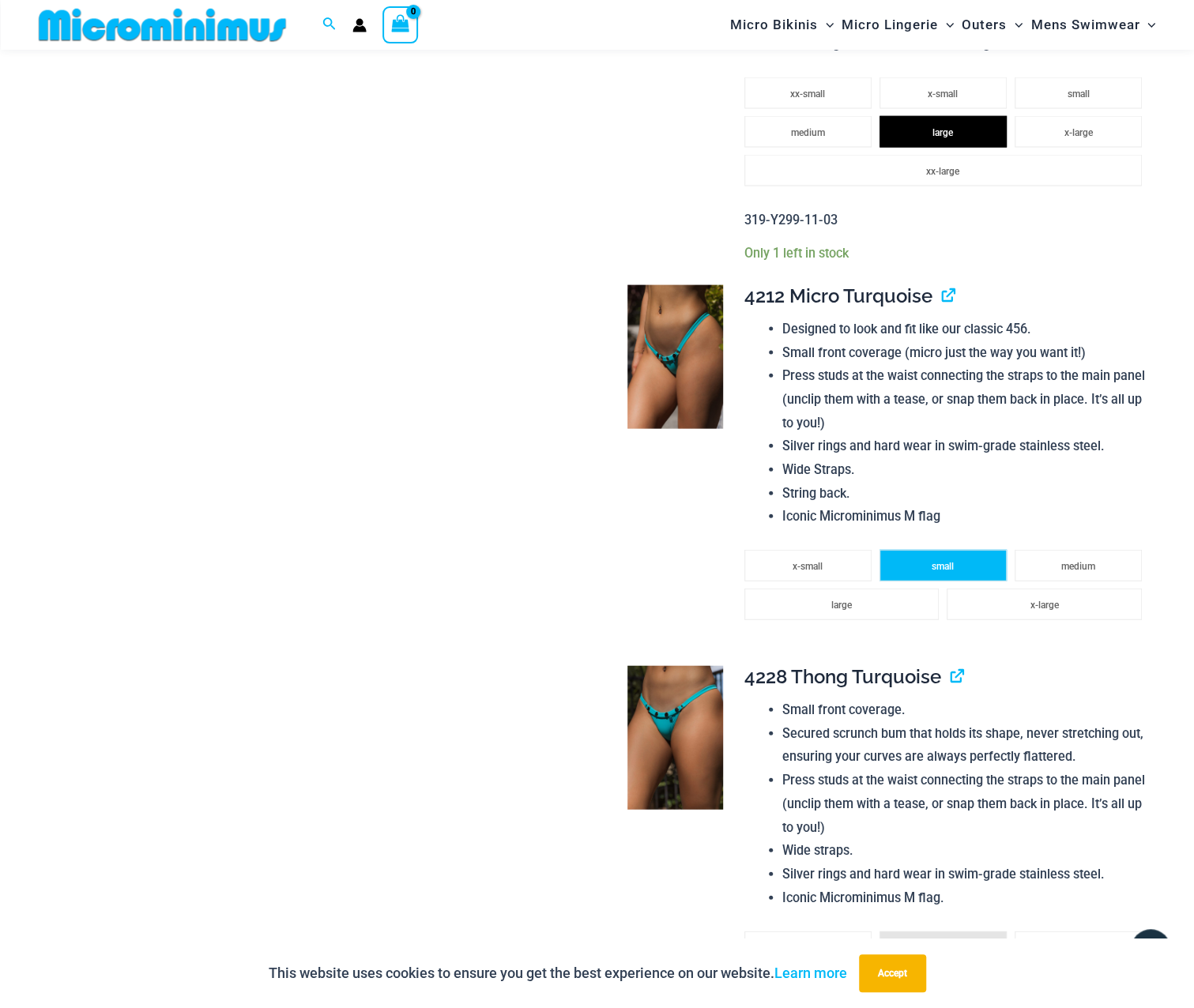
click at [976, 568] on li "small" at bounding box center [943, 565] width 127 height 32
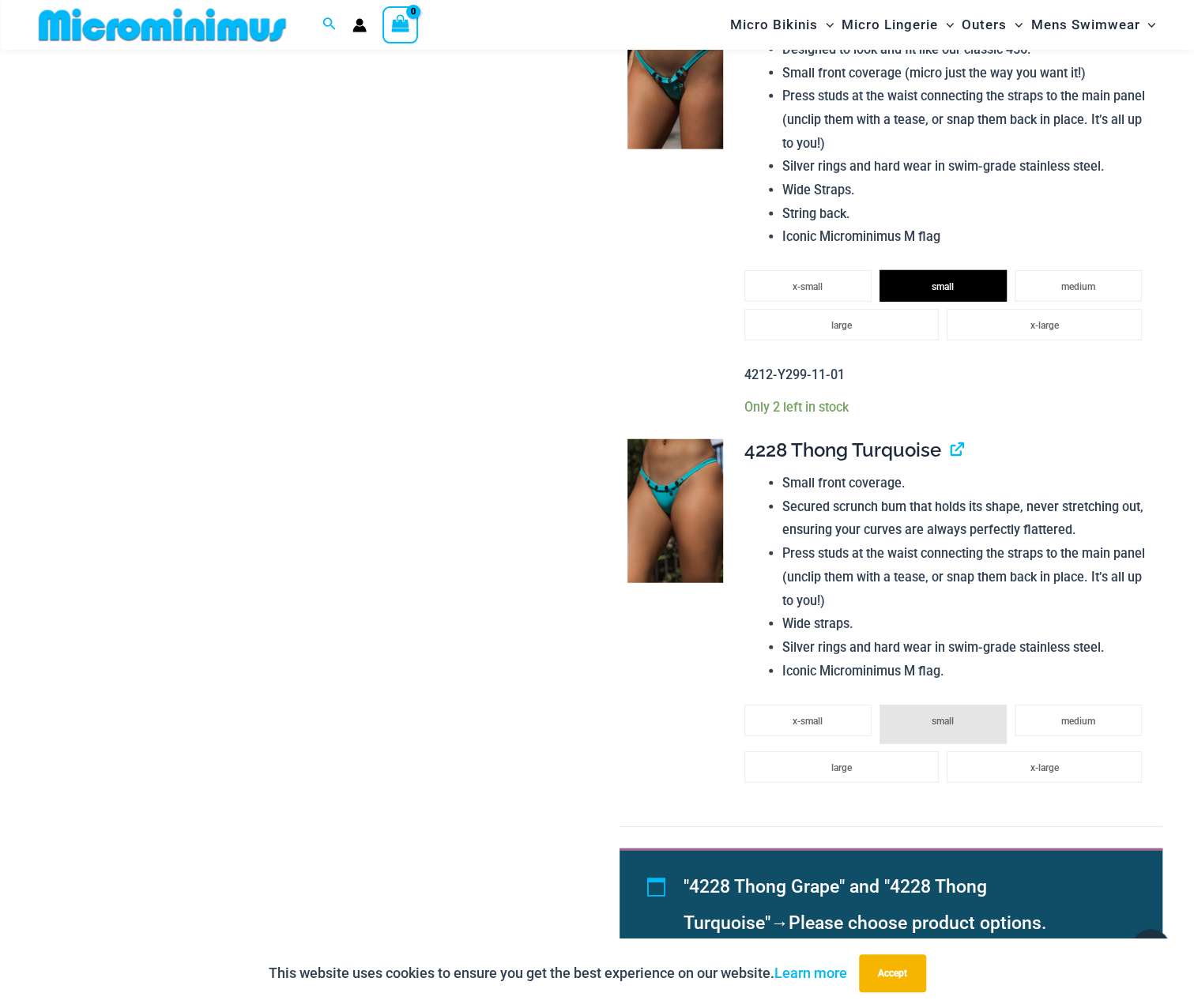
scroll to position [1724, 0]
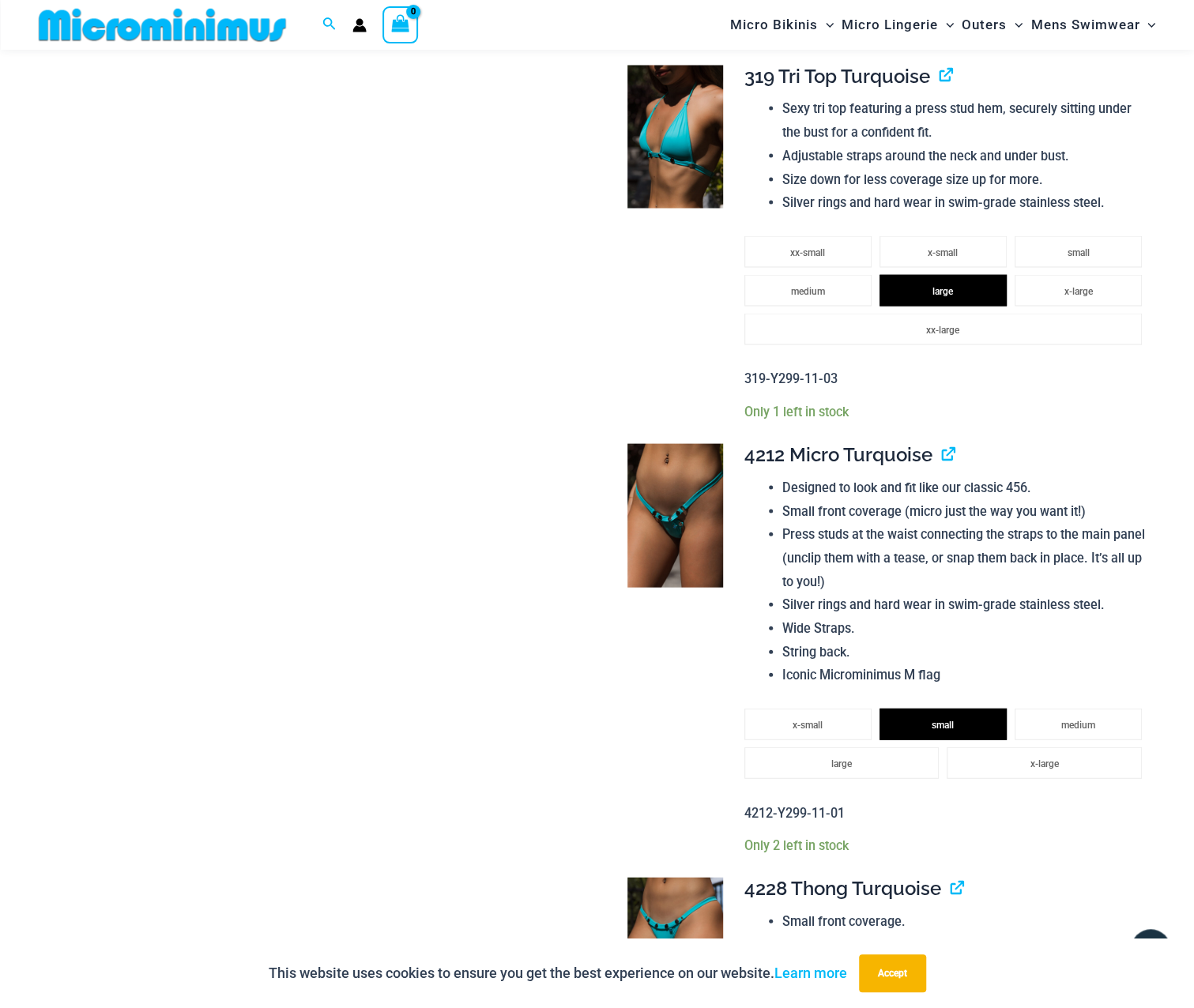
drag, startPoint x: 429, startPoint y: 132, endPoint x: 416, endPoint y: 137, distance: 13.9
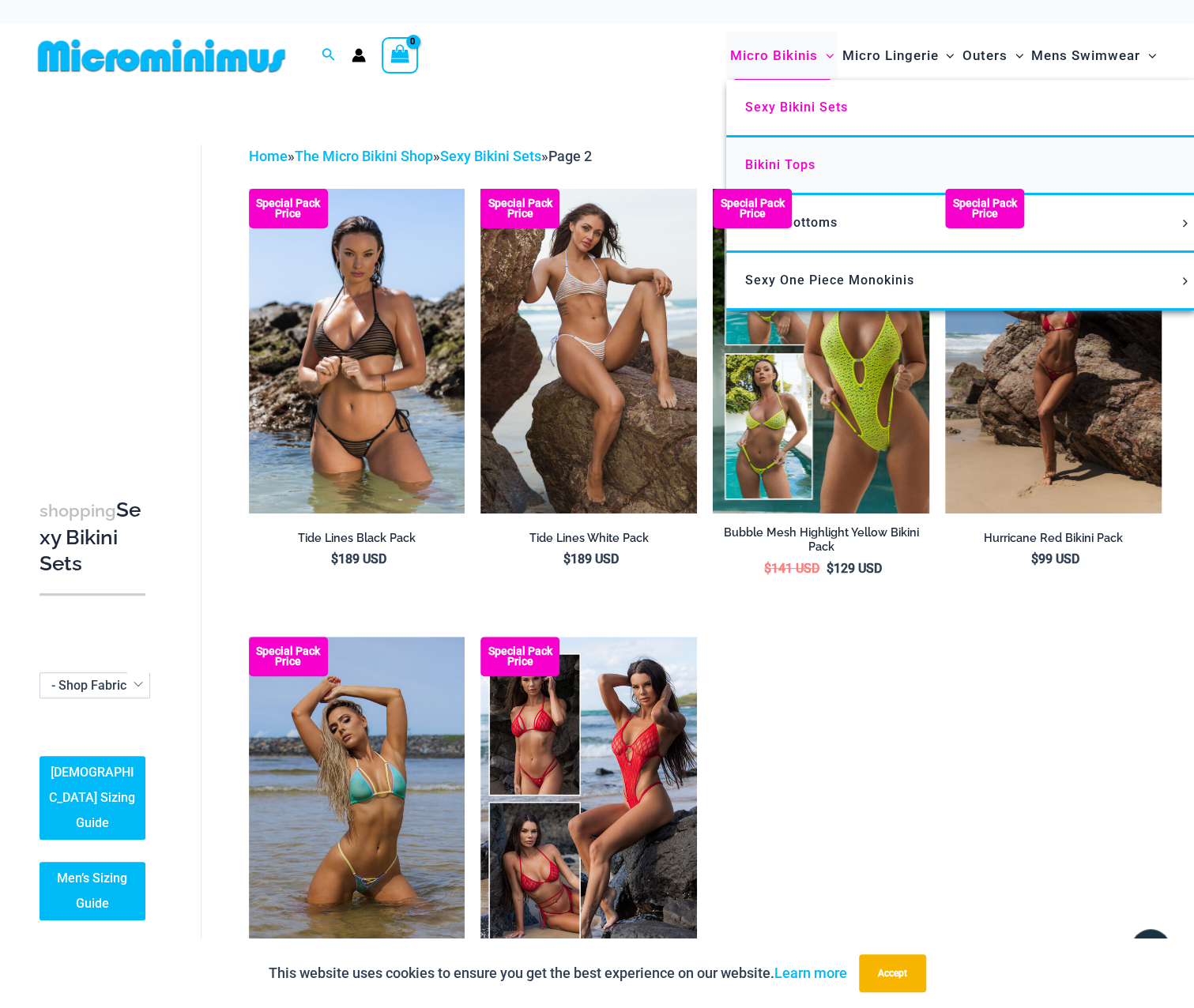
click at [796, 166] on span "Bikini Tops" at bounding box center [780, 165] width 71 height 15
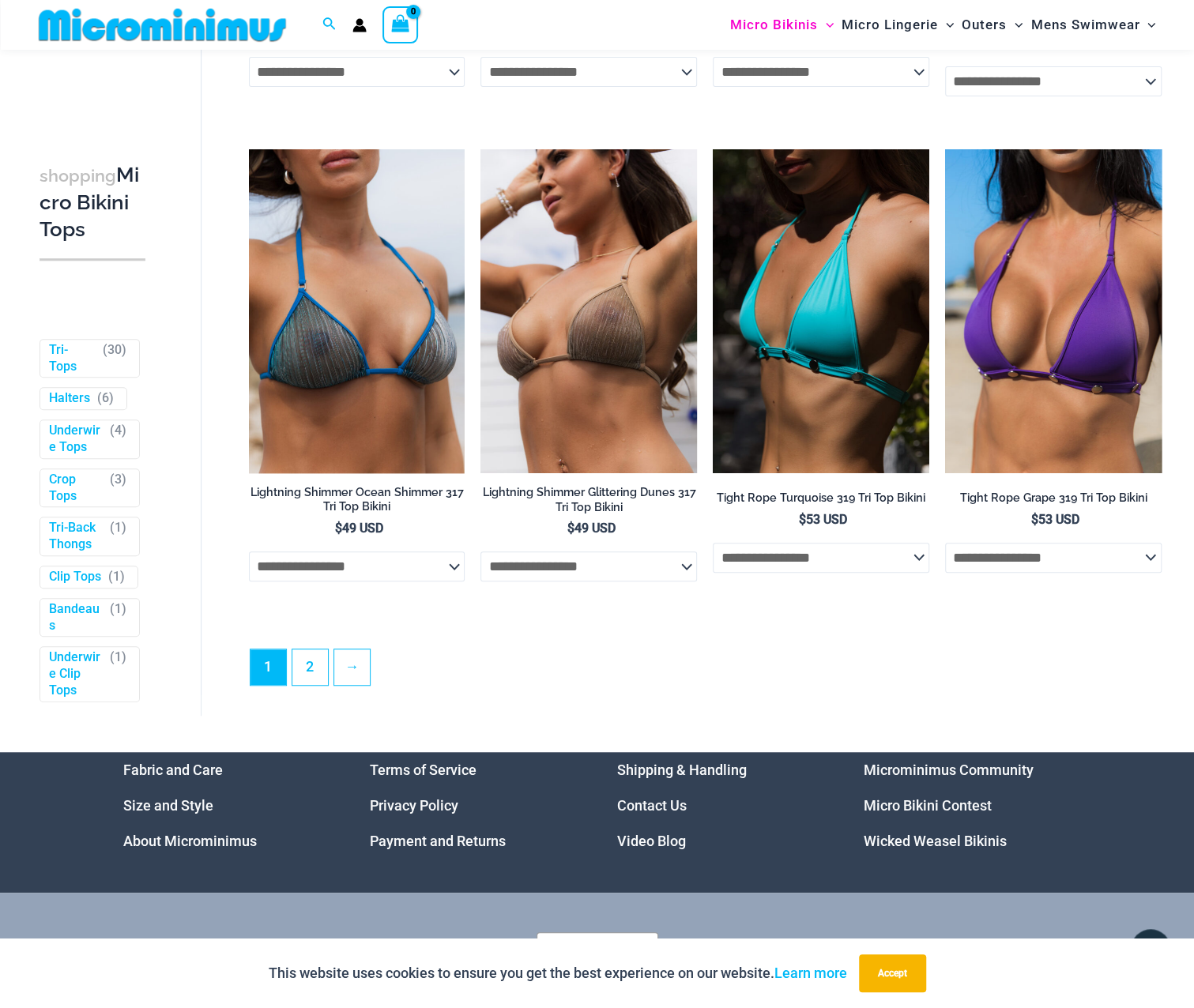
scroll to position [3944, 0]
